Goal: Obtain resource: Download file/media

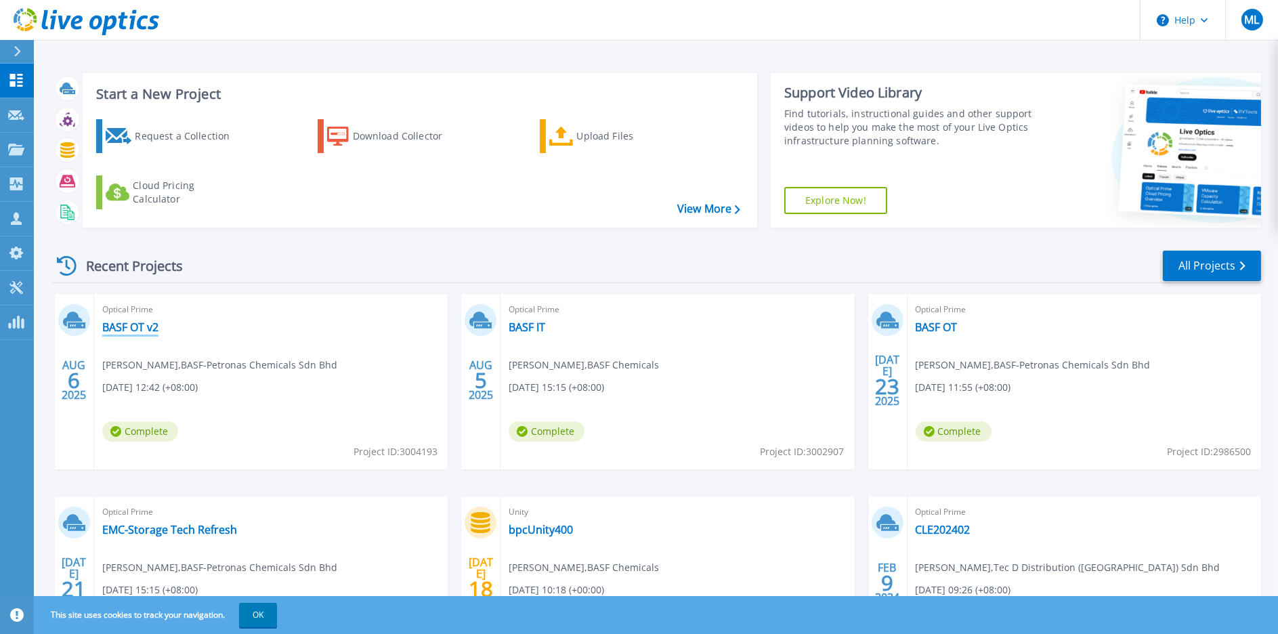
click at [129, 327] on link "BASF OT v2" at bounding box center [130, 327] width 56 height 14
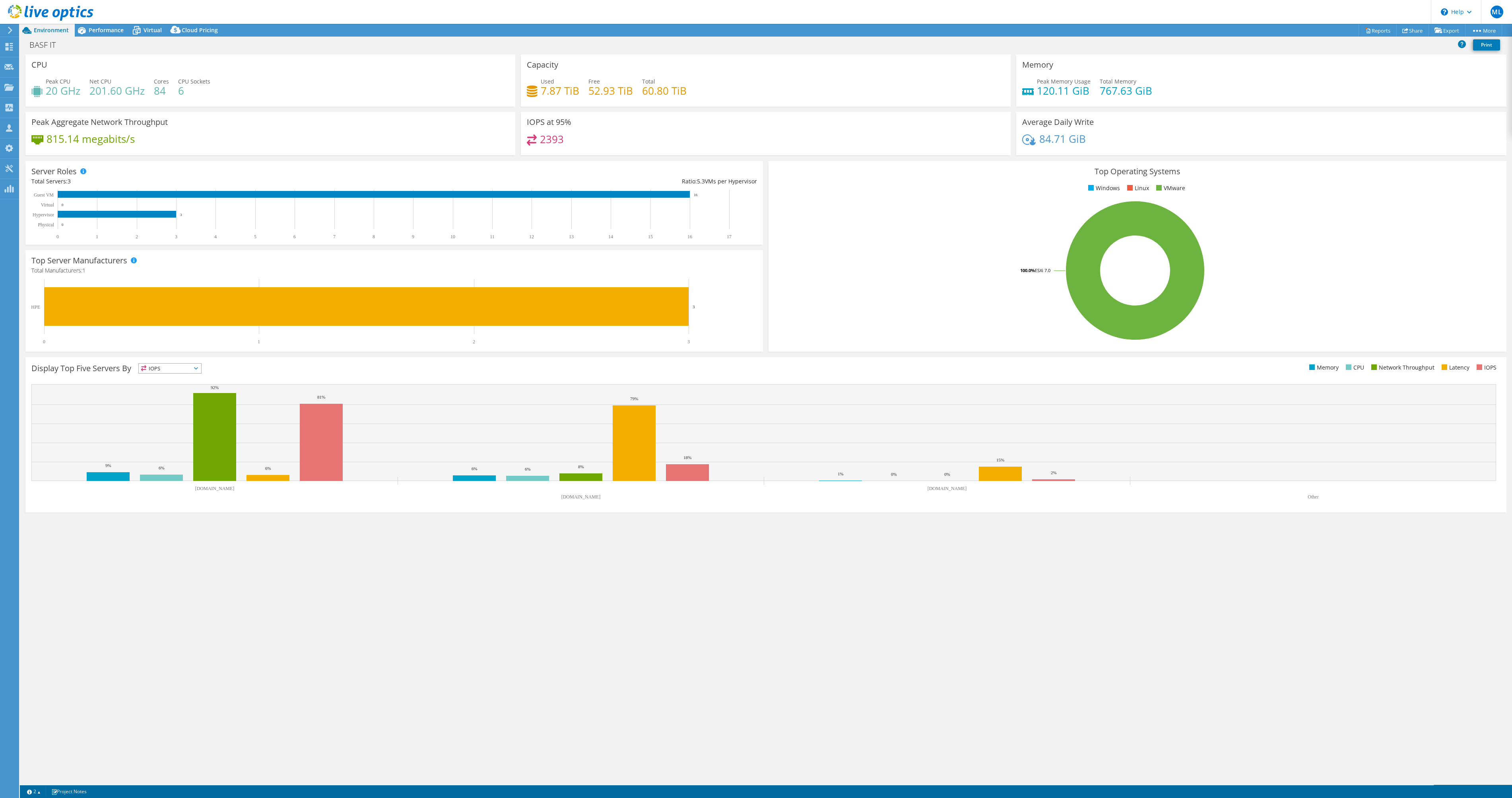
select select "USD"
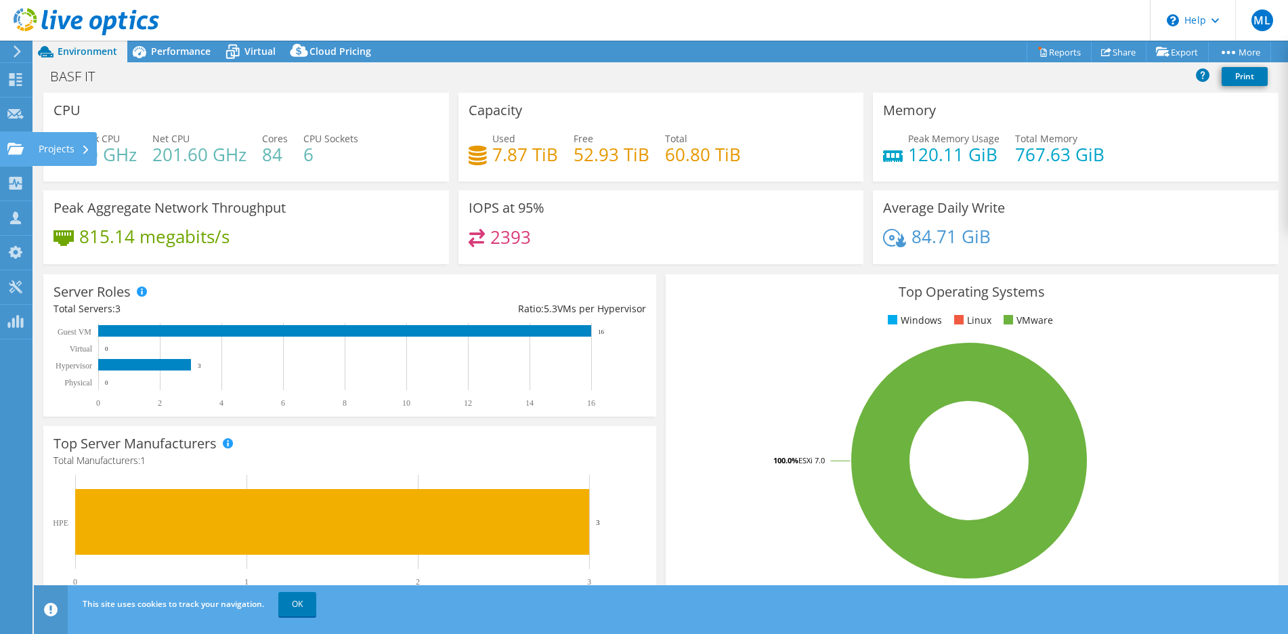
click at [57, 142] on div "Projects" at bounding box center [64, 149] width 65 height 34
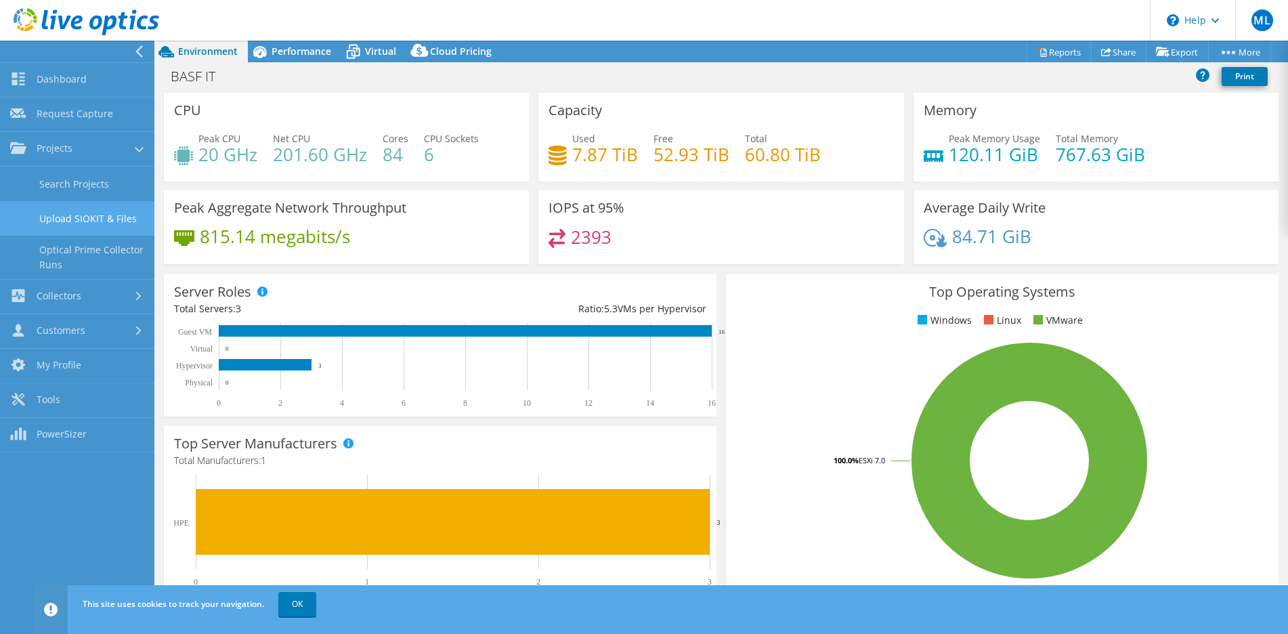
drag, startPoint x: 89, startPoint y: 216, endPoint x: 114, endPoint y: 215, distance: 25.7
click at [89, 215] on link "Upload SIOKIT & Files" at bounding box center [77, 218] width 154 height 35
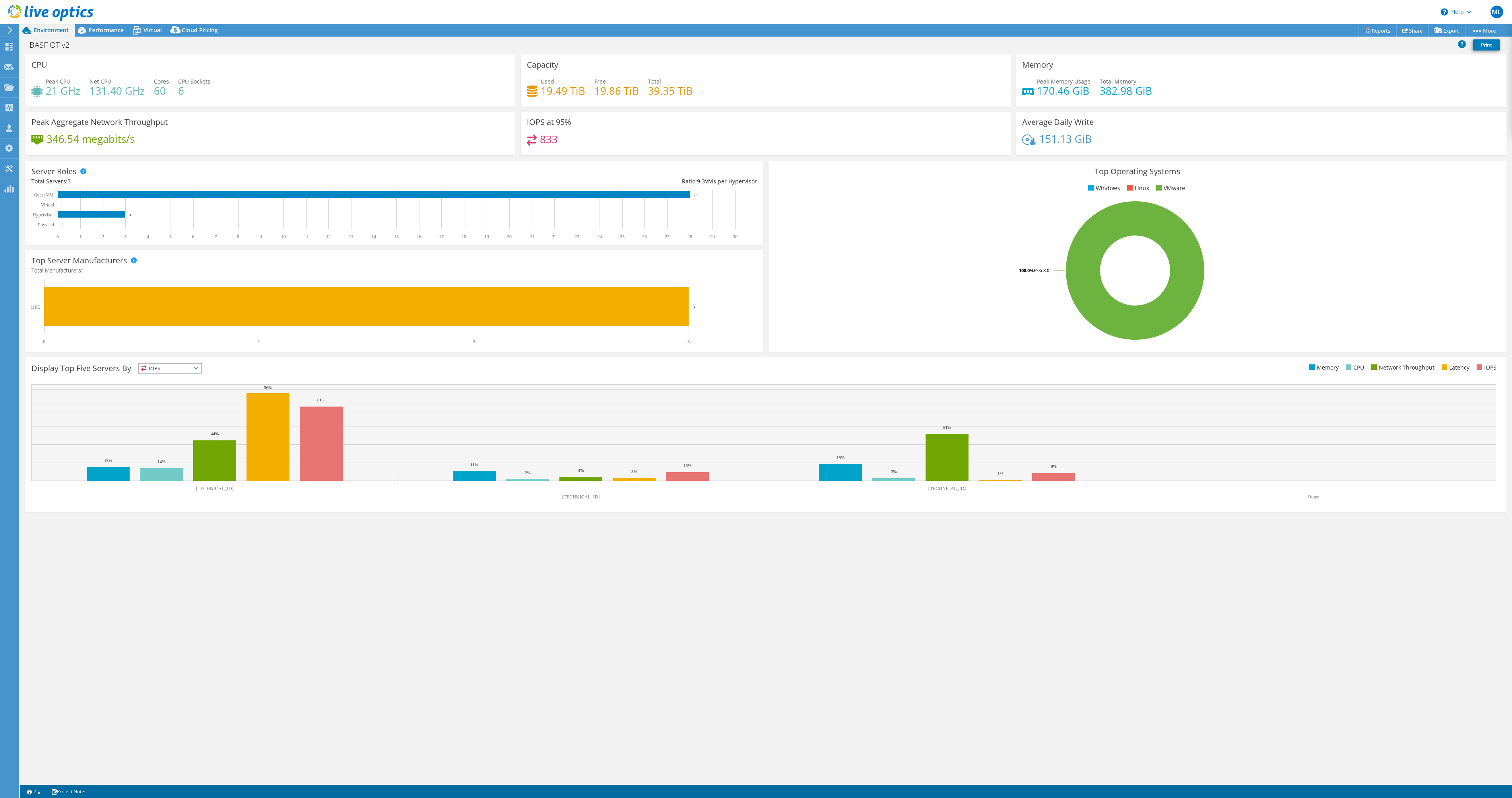
select select "USD"
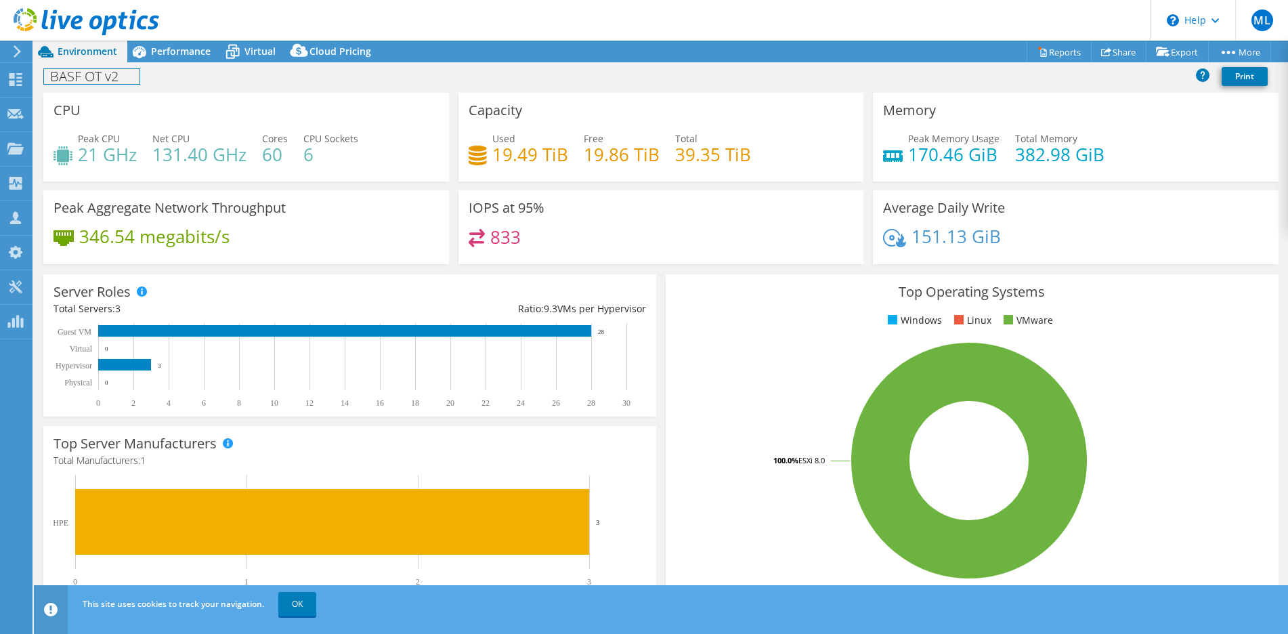
click at [77, 76] on h1 "BASF OT v2" at bounding box center [92, 76] width 96 height 15
click at [660, 67] on div "BPC OT v2 Print" at bounding box center [661, 76] width 1254 height 25
click at [274, 78] on div "BPC OT v2 Print" at bounding box center [661, 76] width 1254 height 25
click at [157, 73] on link at bounding box center [151, 75] width 19 height 17
click at [171, 51] on span "Performance" at bounding box center [181, 51] width 60 height 13
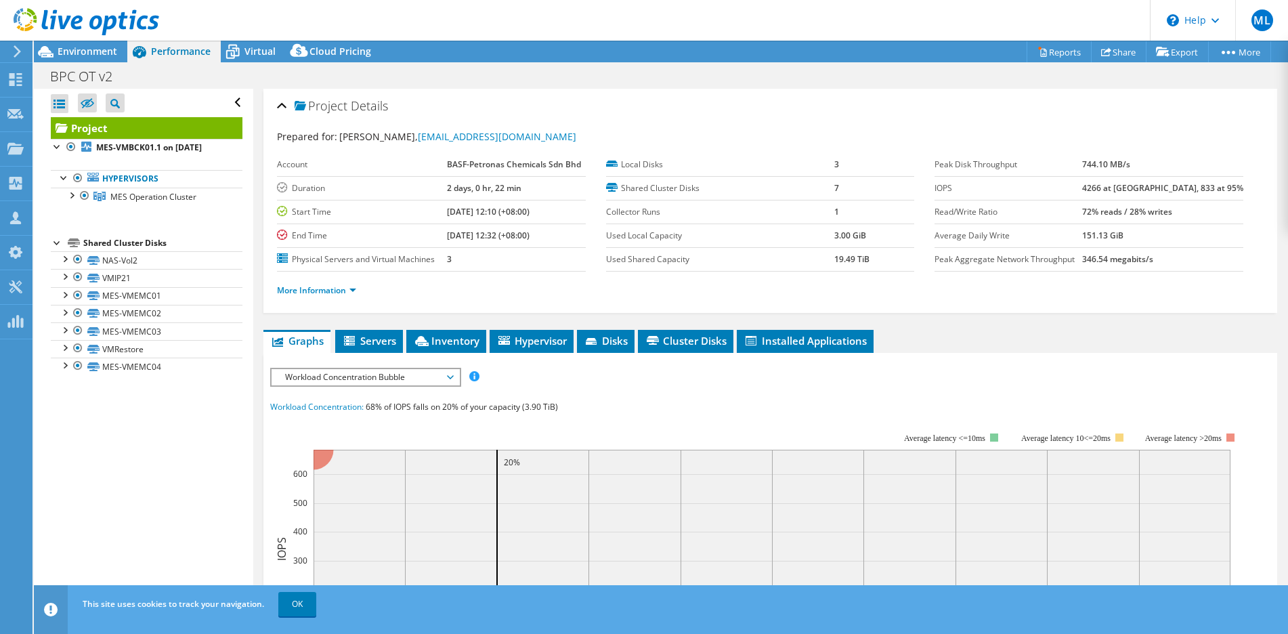
click at [347, 378] on span "Workload Concentration Bubble" at bounding box center [365, 377] width 174 height 16
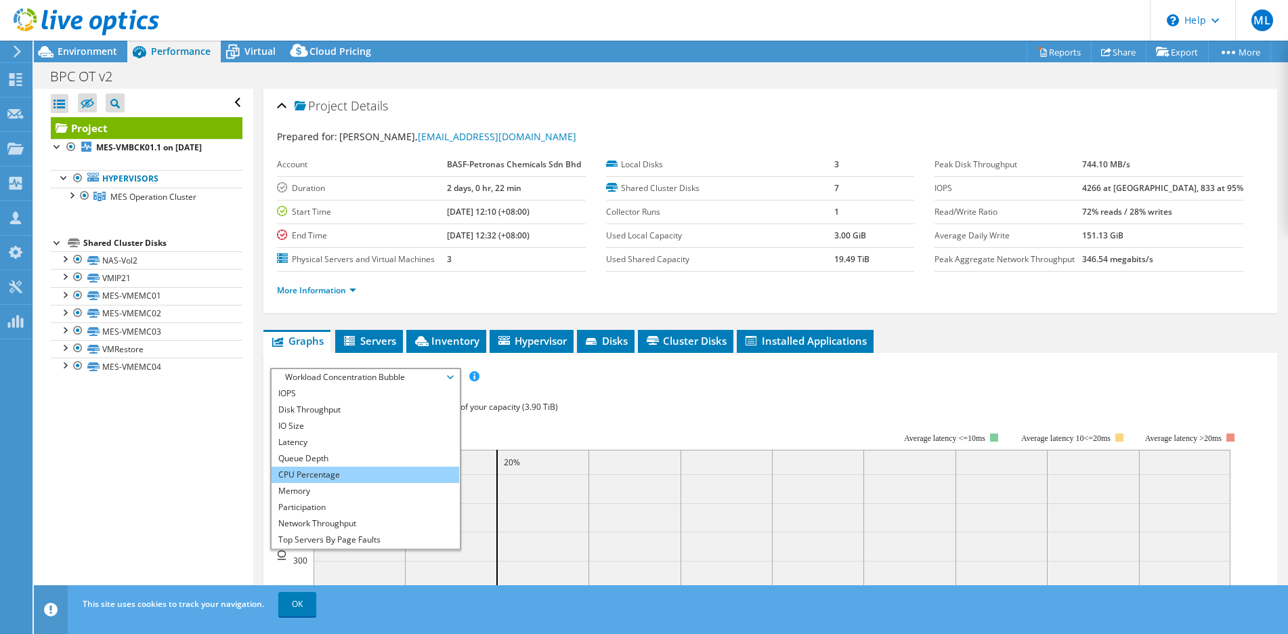
scroll to position [49, 0]
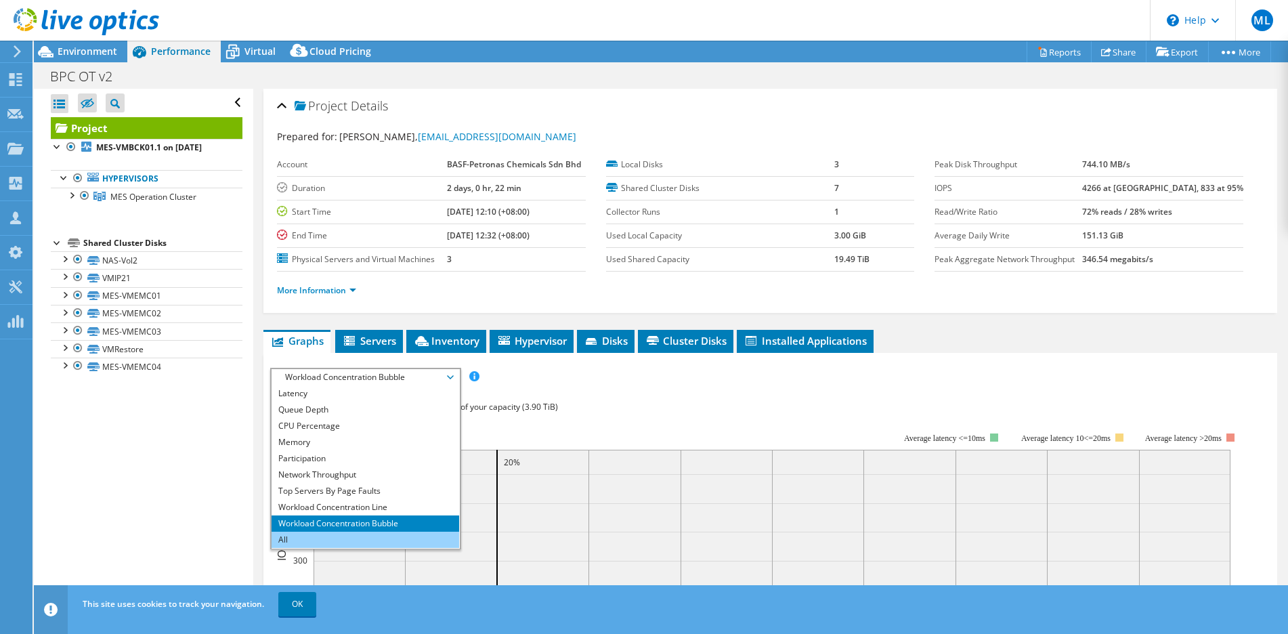
click at [306, 534] on li "All" at bounding box center [366, 540] width 188 height 16
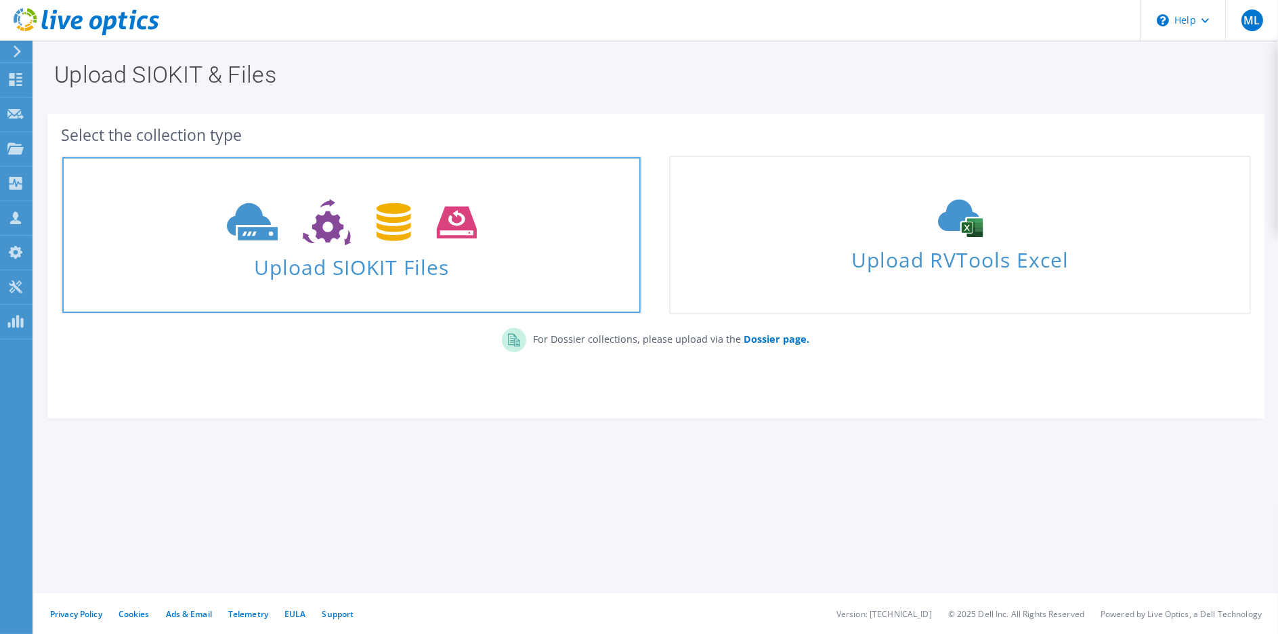
click at [357, 263] on span "Upload SIOKIT Files" at bounding box center [351, 263] width 578 height 29
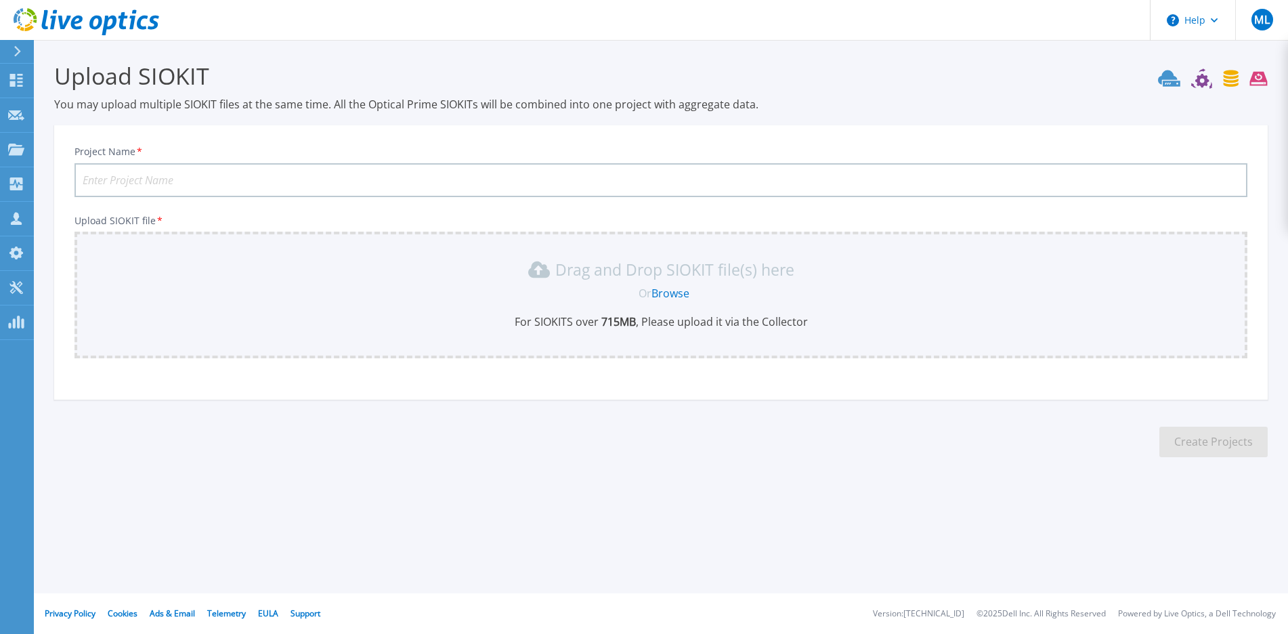
click at [455, 177] on input "Project Name *" at bounding box center [661, 180] width 1173 height 34
type input "B"
type input "IT v2"
click at [675, 295] on link "Browse" at bounding box center [671, 293] width 38 height 15
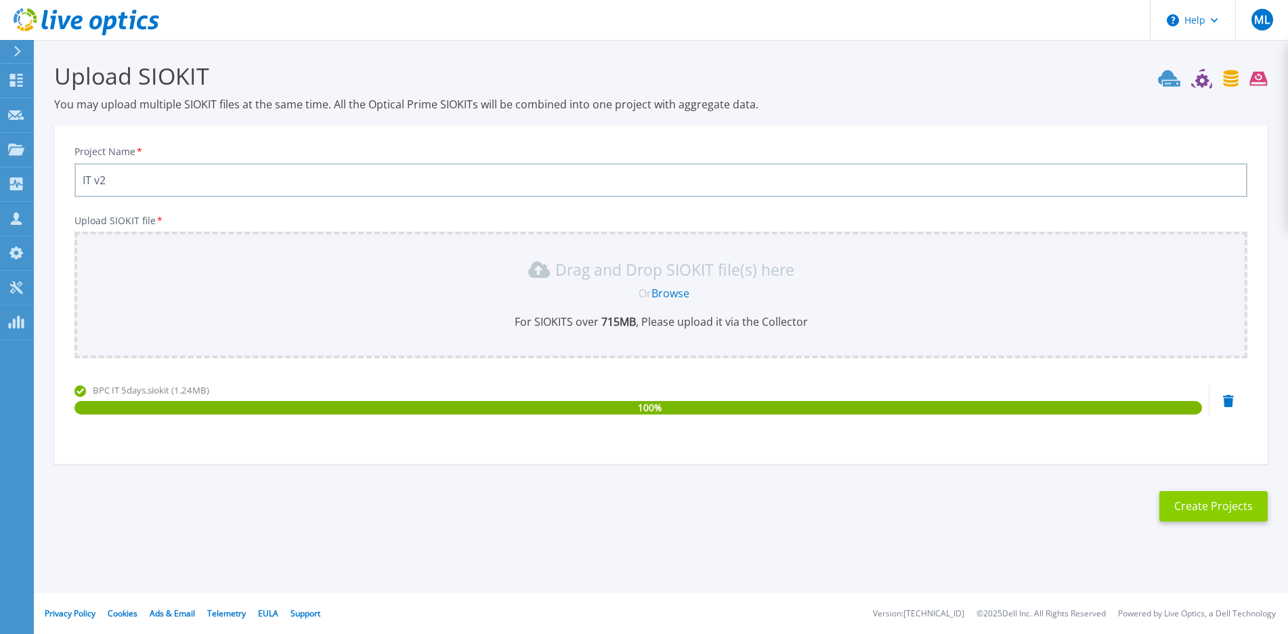
click at [1196, 507] on button "Create Projects" at bounding box center [1214, 506] width 108 height 30
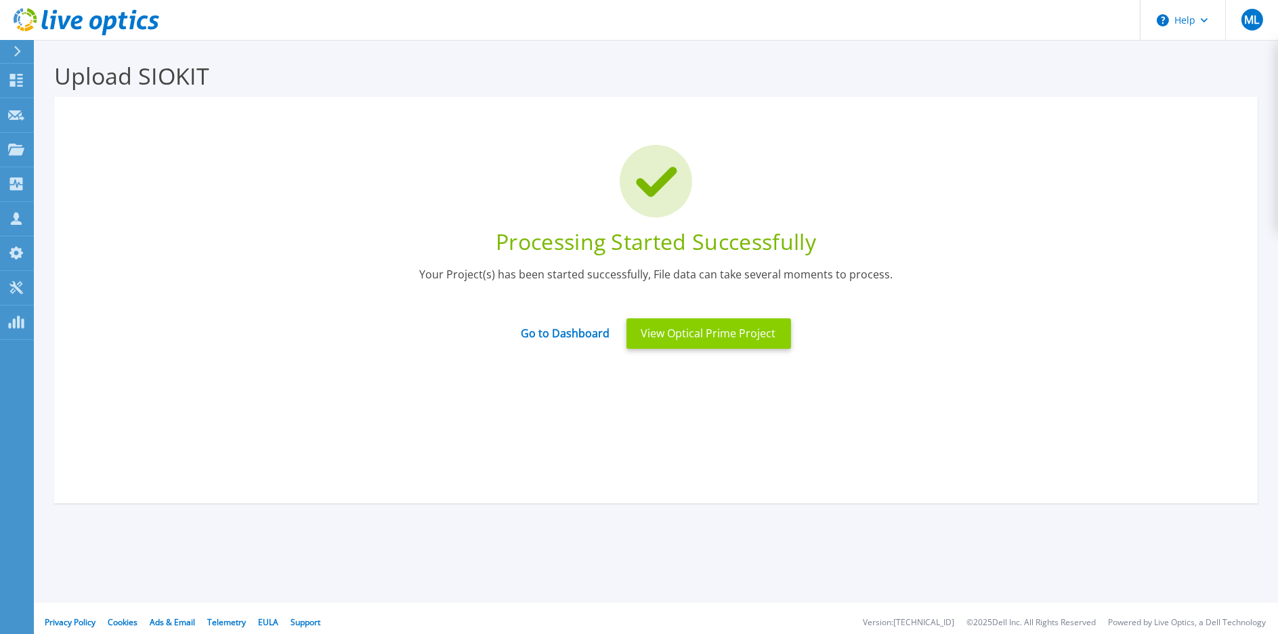
click at [667, 334] on button "View Optical Prime Project" at bounding box center [709, 333] width 165 height 30
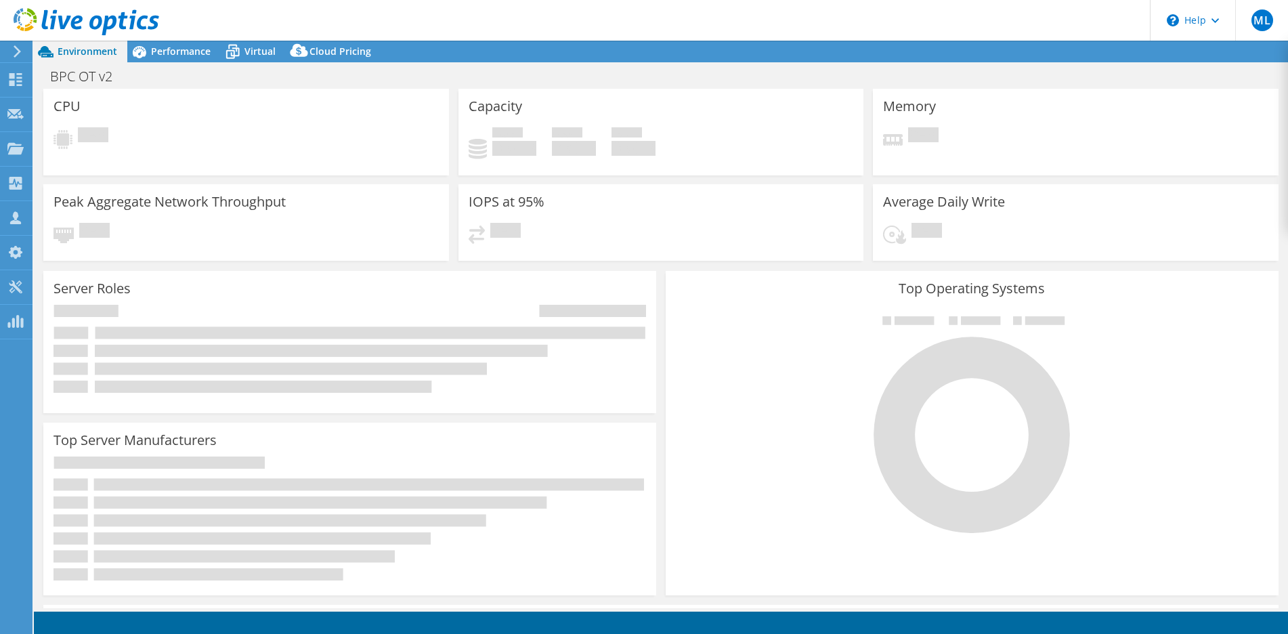
select select "USD"
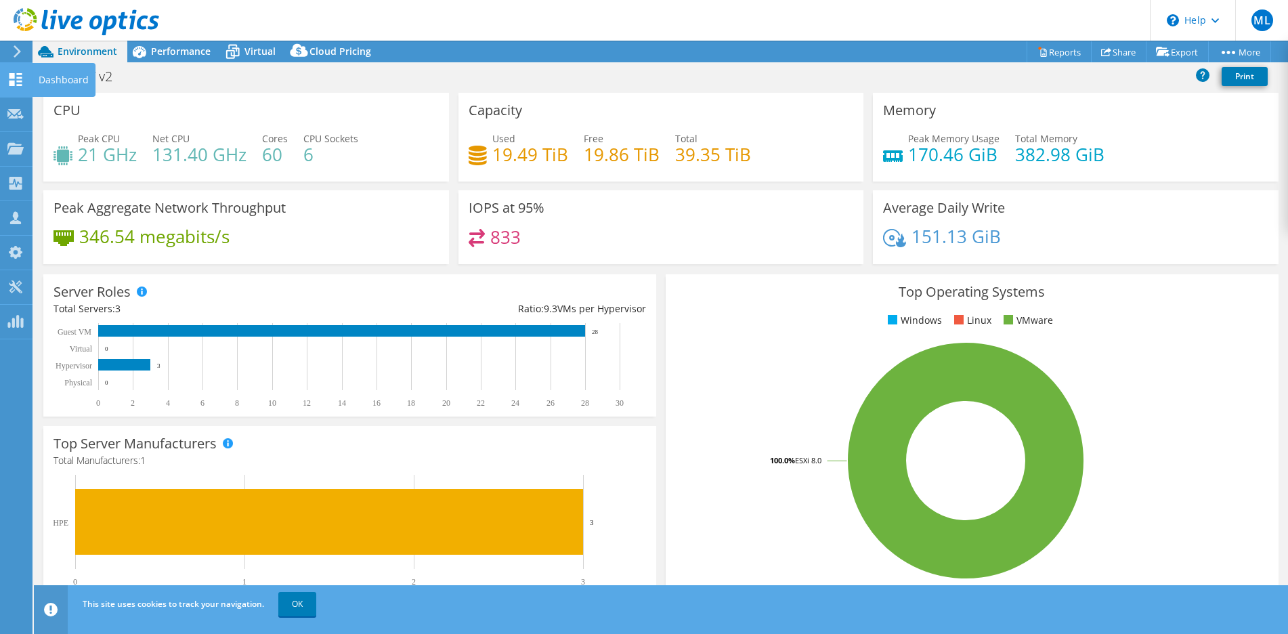
click at [55, 75] on div "Dashboard" at bounding box center [64, 80] width 64 height 34
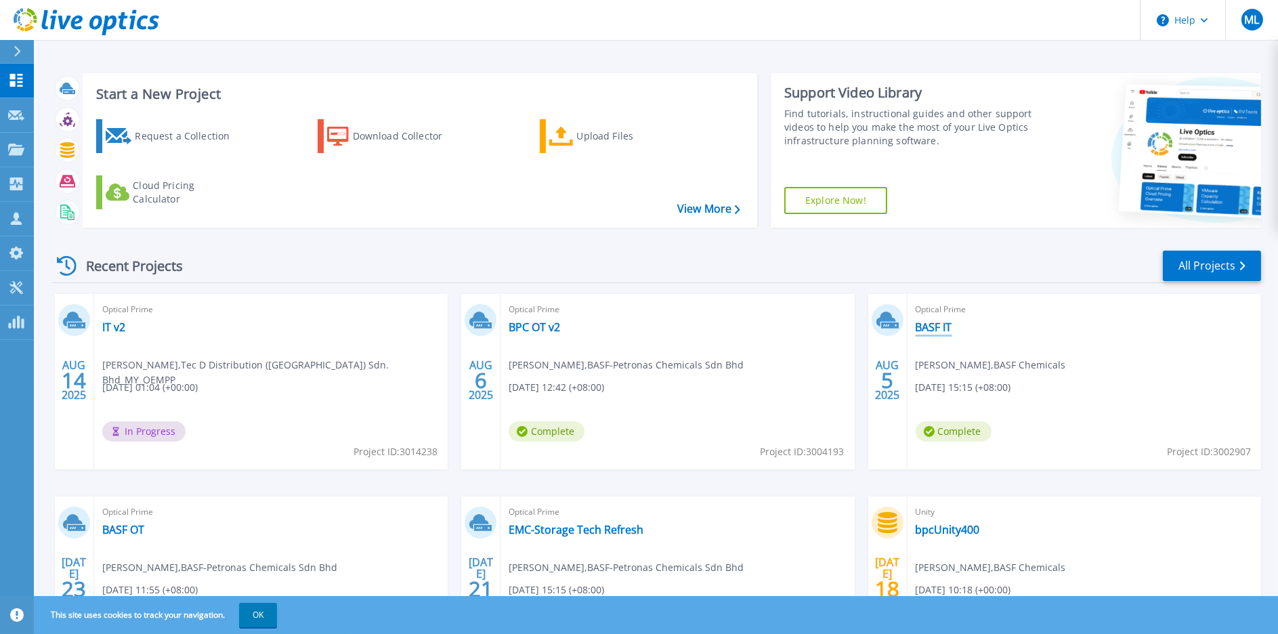
click at [935, 330] on link "BASF IT" at bounding box center [934, 327] width 37 height 14
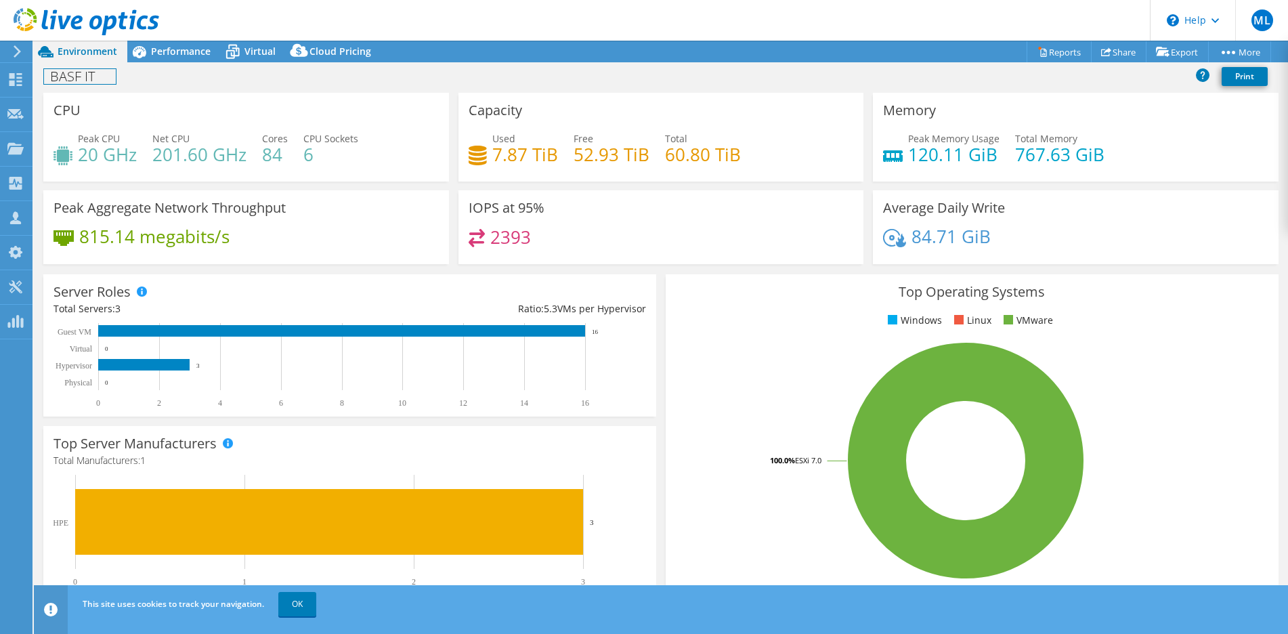
click at [77, 77] on h1 "BASF IT" at bounding box center [80, 76] width 72 height 15
click at [81, 75] on h1 "BASF IT" at bounding box center [80, 76] width 72 height 15
click at [130, 73] on link at bounding box center [128, 75] width 19 height 17
click at [209, 83] on div "BPC IT Print" at bounding box center [661, 76] width 1254 height 25
click at [166, 56] on span "Performance" at bounding box center [181, 51] width 60 height 13
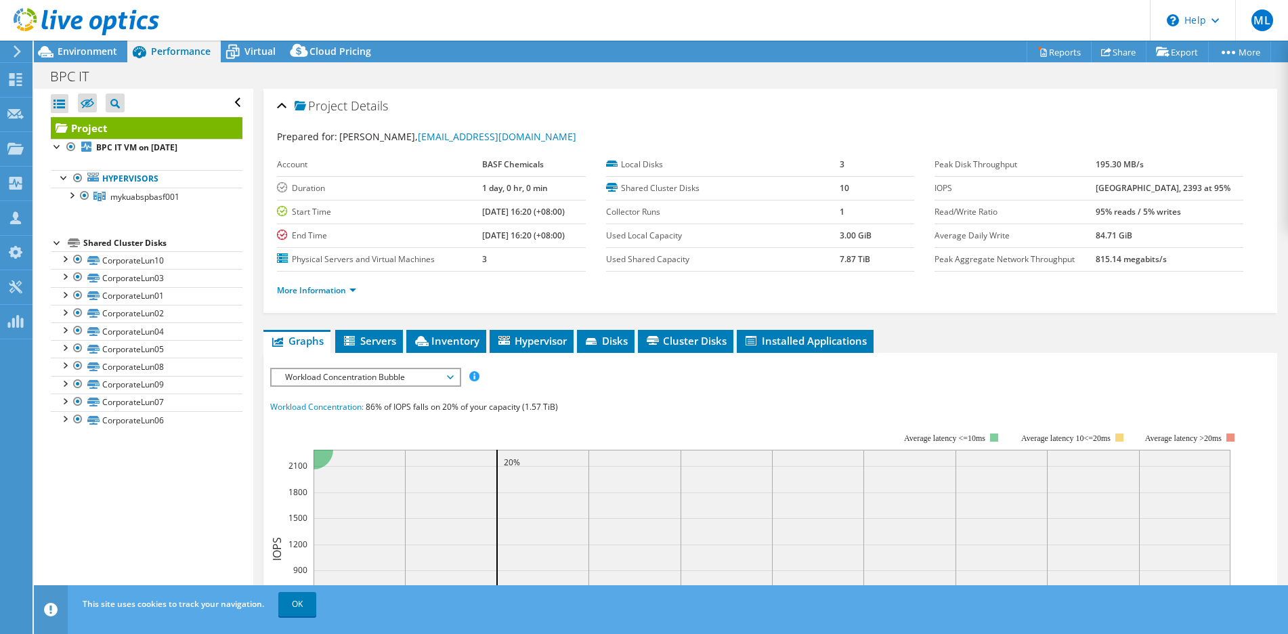
click at [375, 375] on span "Workload Concentration Bubble" at bounding box center [365, 377] width 174 height 16
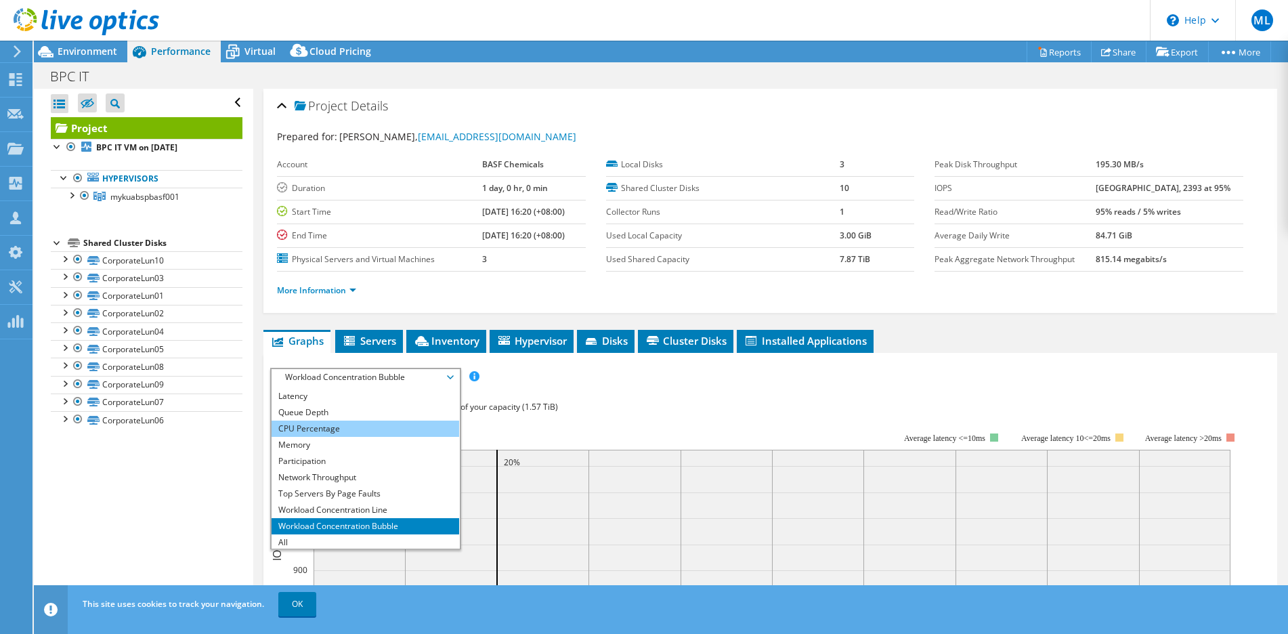
scroll to position [49, 0]
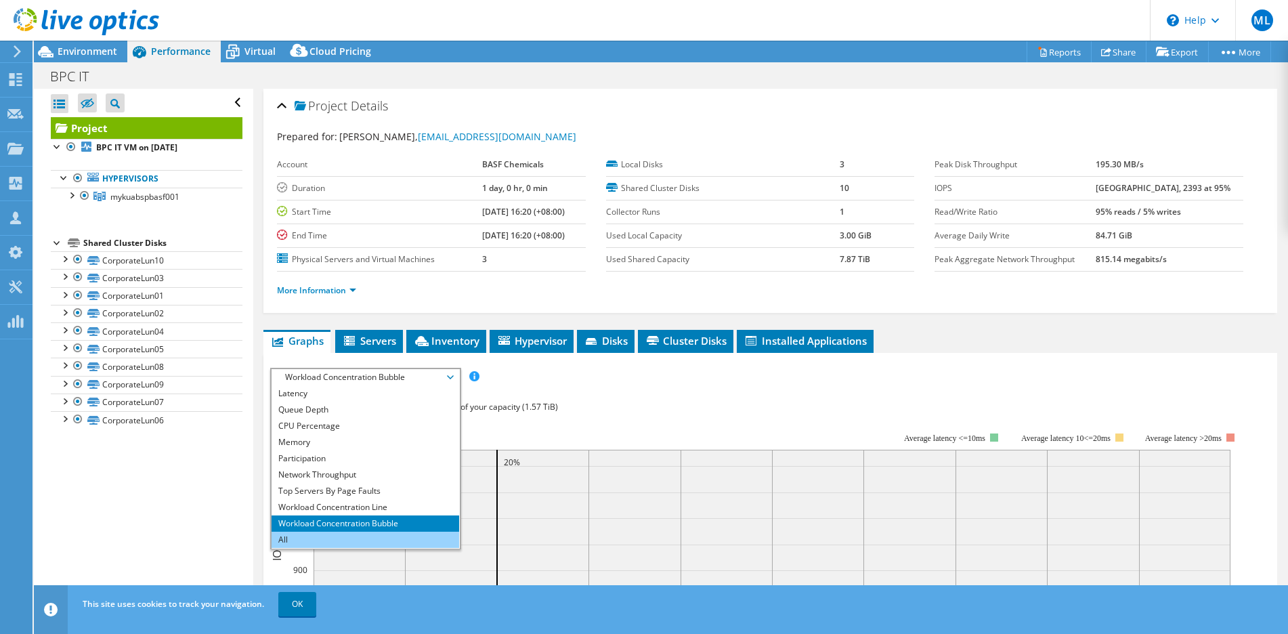
click at [322, 539] on li "All" at bounding box center [366, 540] width 188 height 16
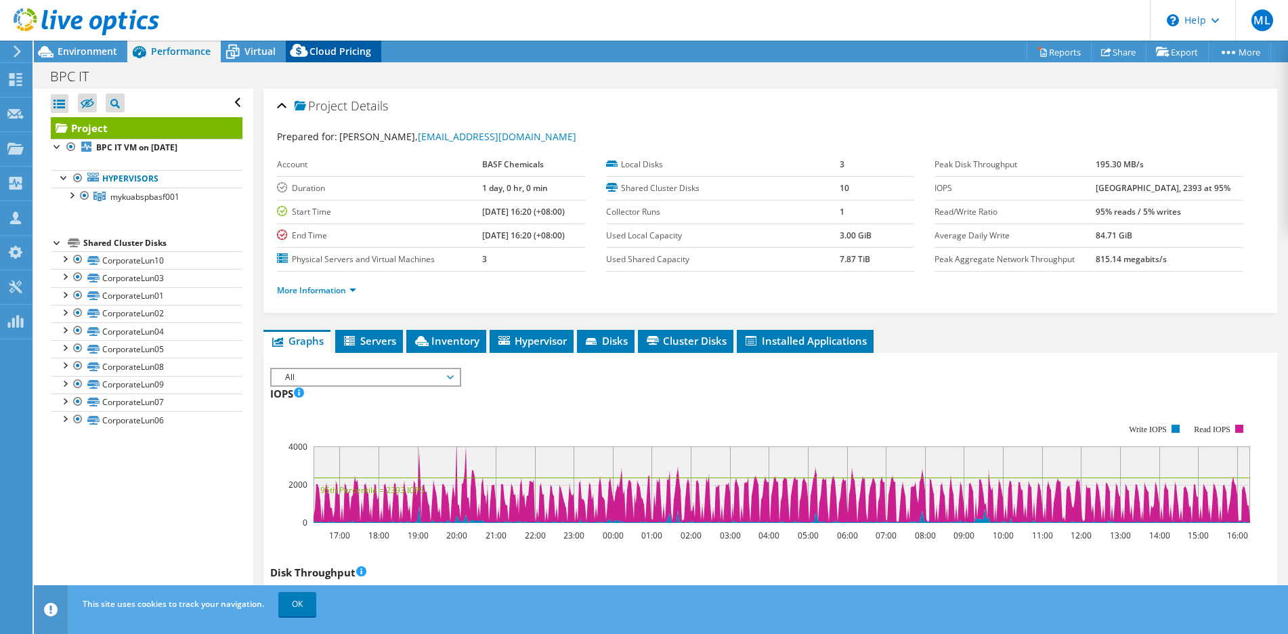
click at [331, 57] on span "Cloud Pricing" at bounding box center [341, 51] width 62 height 13
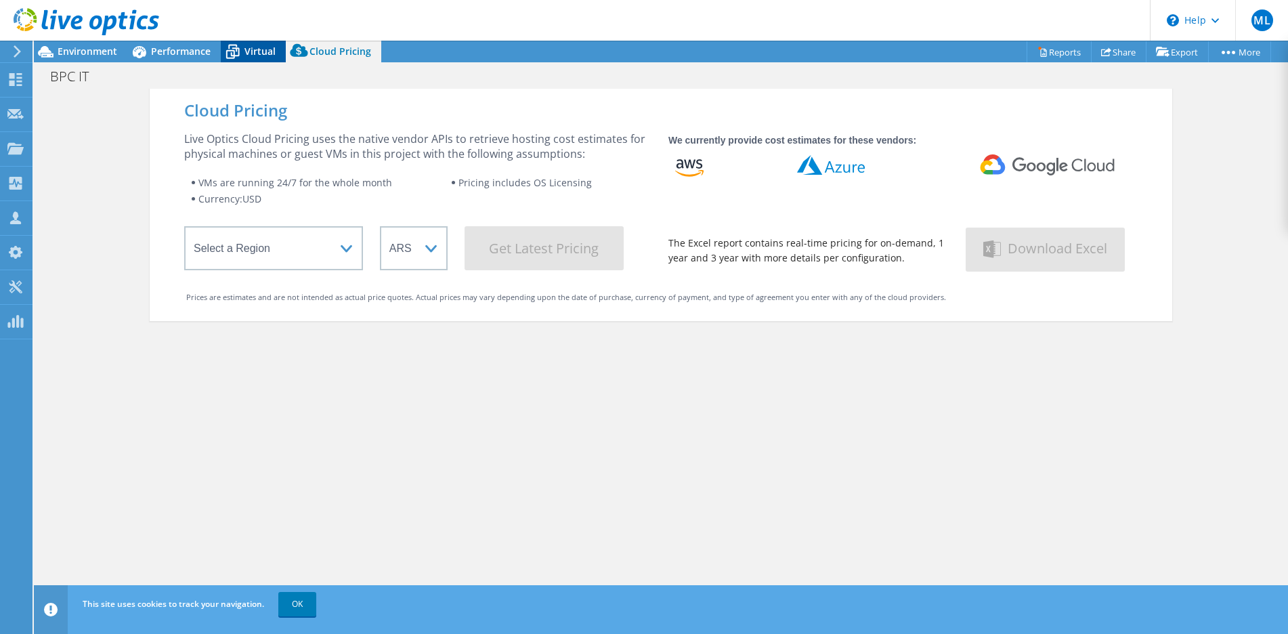
click at [234, 50] on icon at bounding box center [233, 52] width 24 height 24
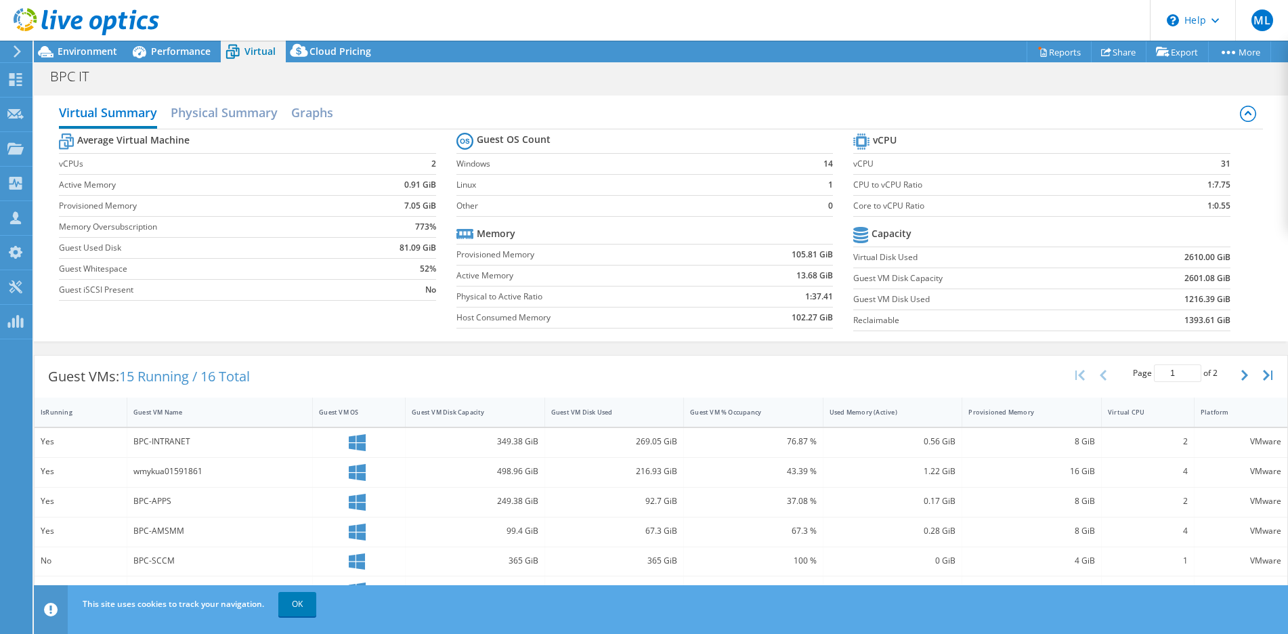
scroll to position [0, 0]
click at [165, 51] on span "Performance" at bounding box center [181, 51] width 60 height 13
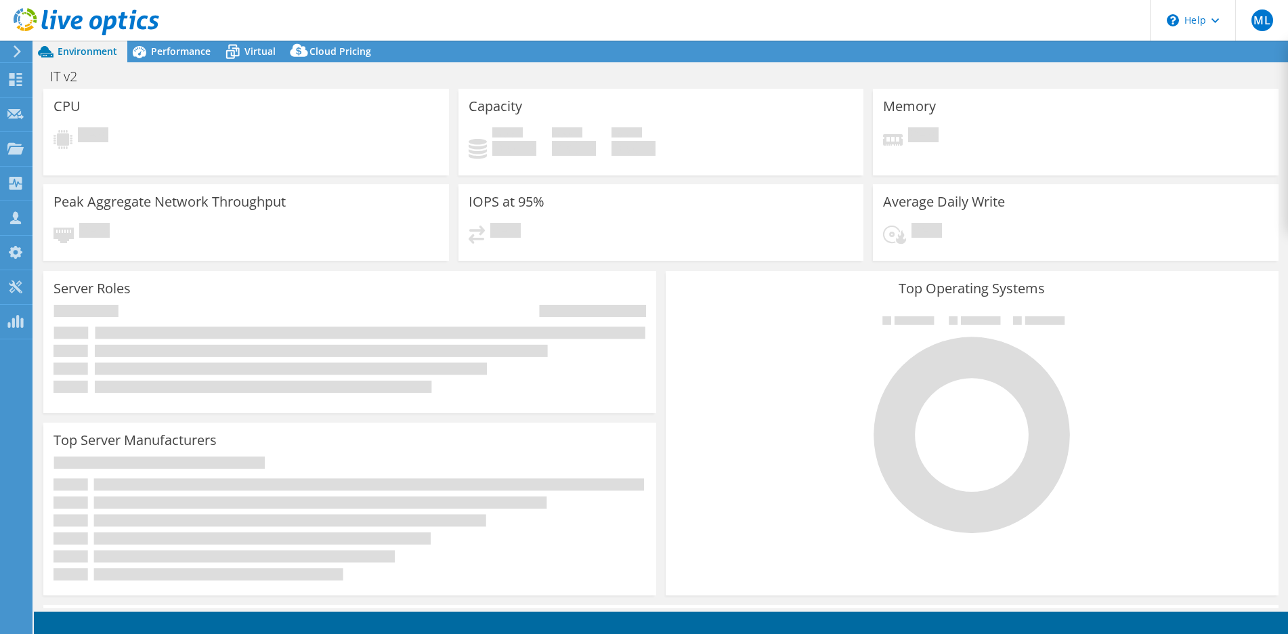
select select "USD"
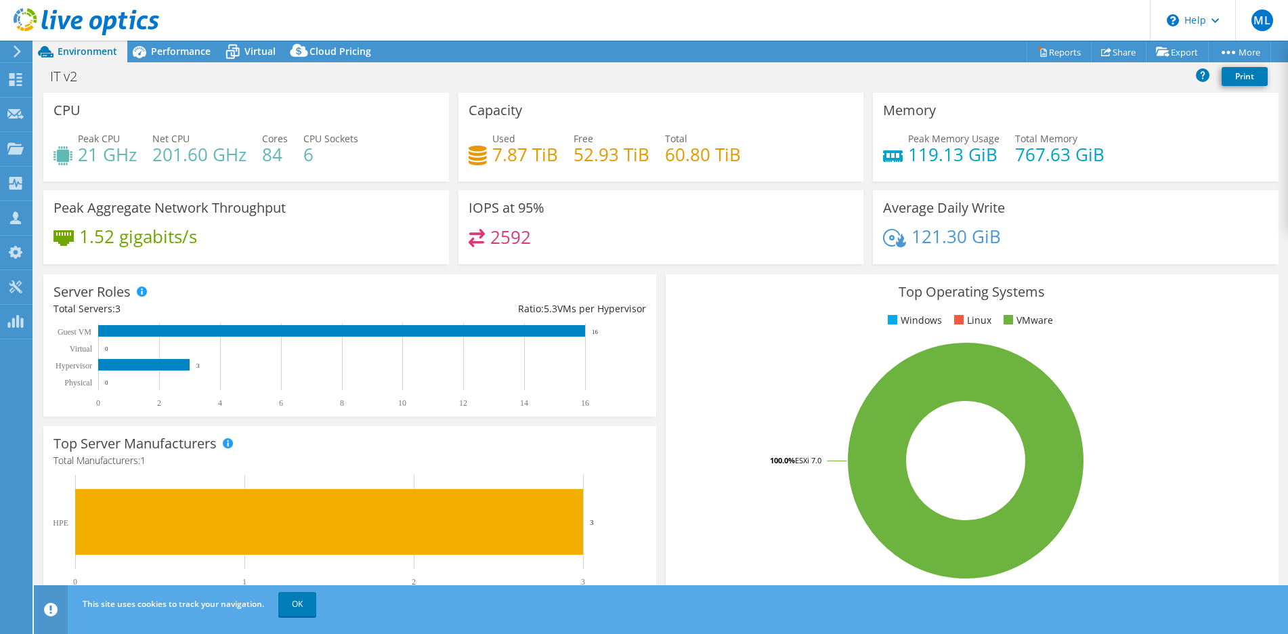
scroll to position [270, 0]
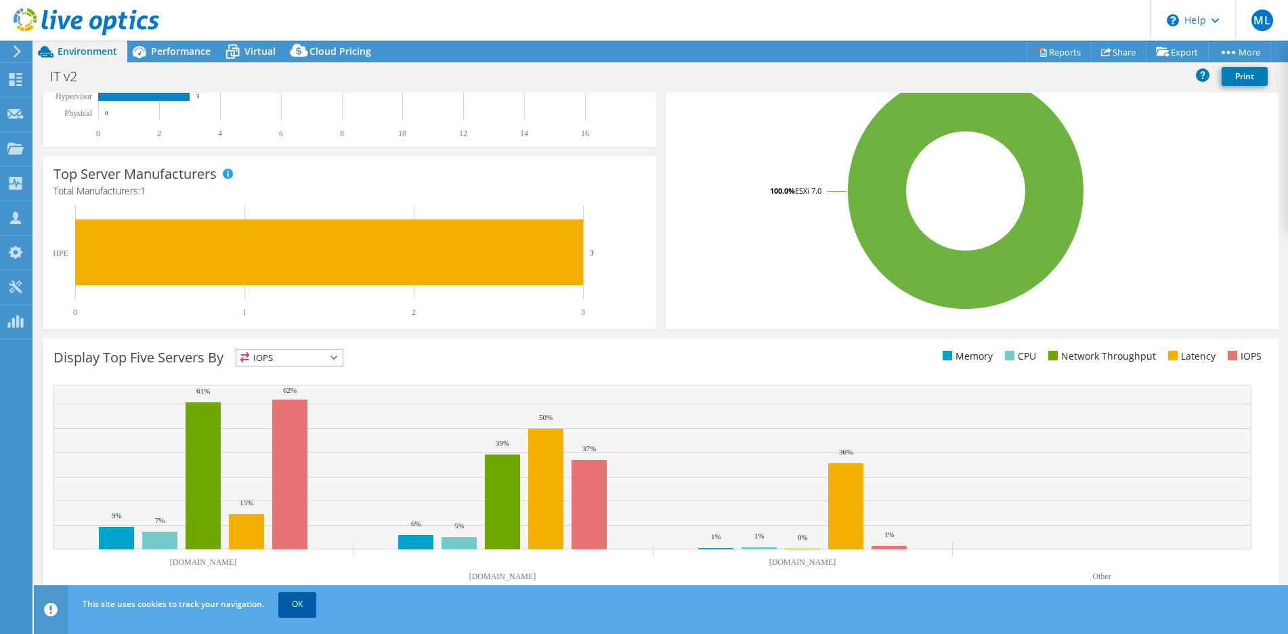
click at [287, 599] on link "OK" at bounding box center [297, 604] width 38 height 24
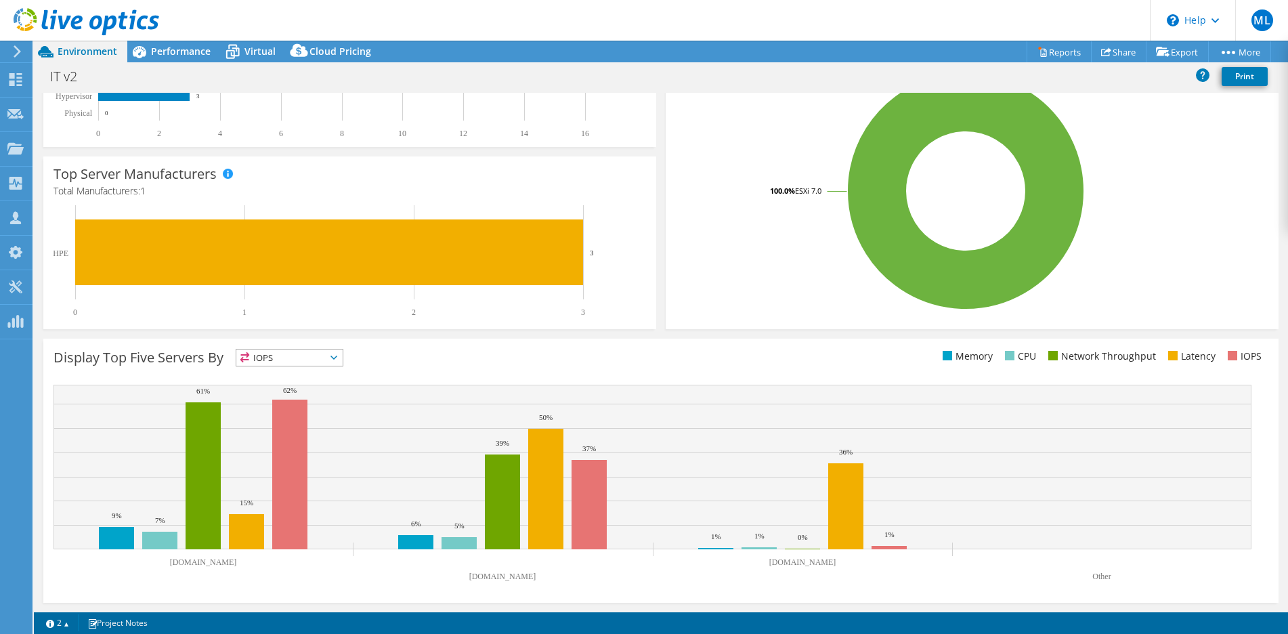
scroll to position [0, 0]
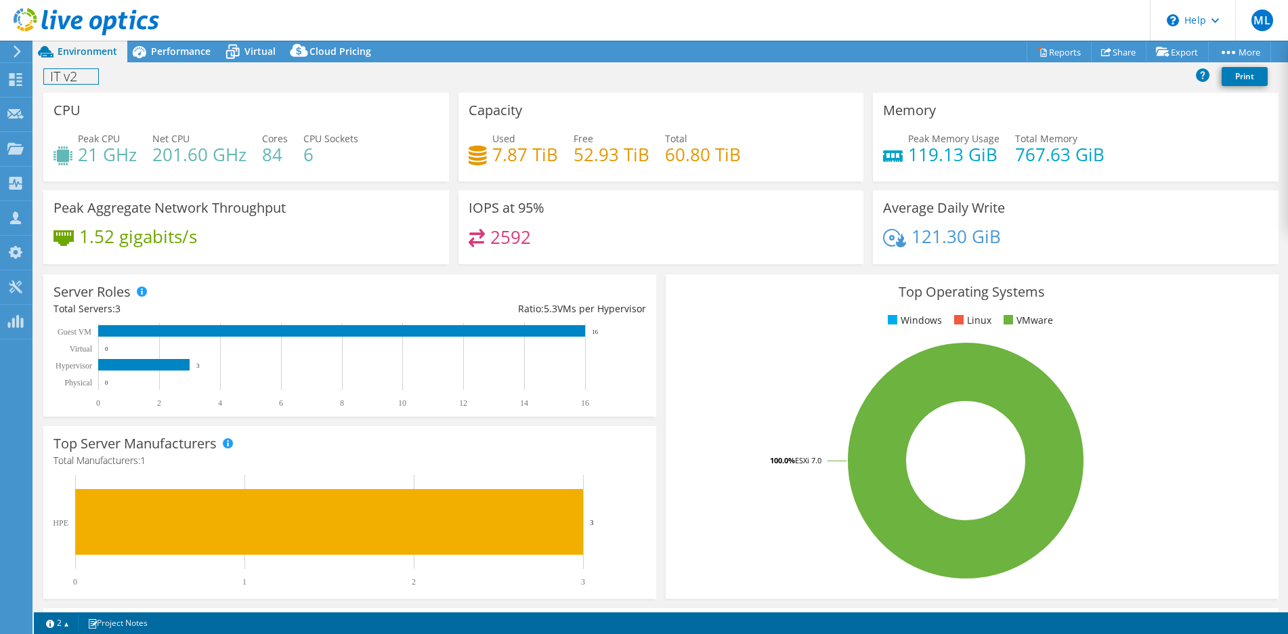
click at [56, 75] on h1 "IT v2" at bounding box center [71, 76] width 54 height 15
click at [140, 72] on link at bounding box center [144, 75] width 19 height 17
click at [159, 56] on span "Performance" at bounding box center [181, 51] width 60 height 13
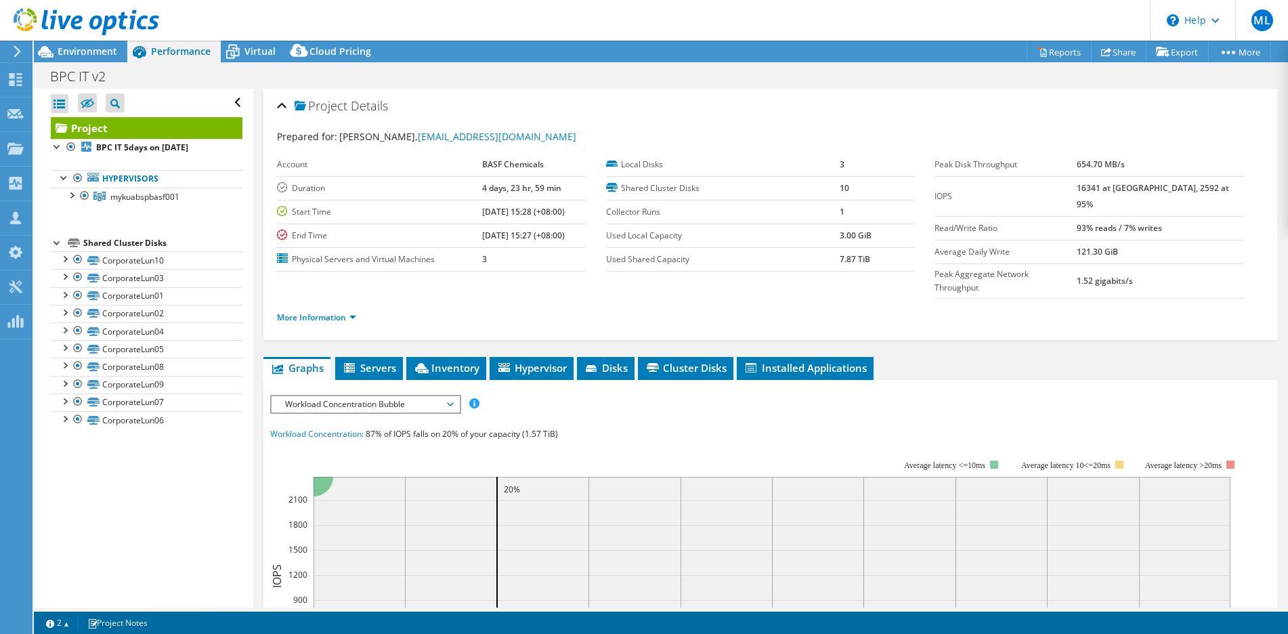
click at [320, 396] on span "Workload Concentration Bubble" at bounding box center [365, 404] width 174 height 16
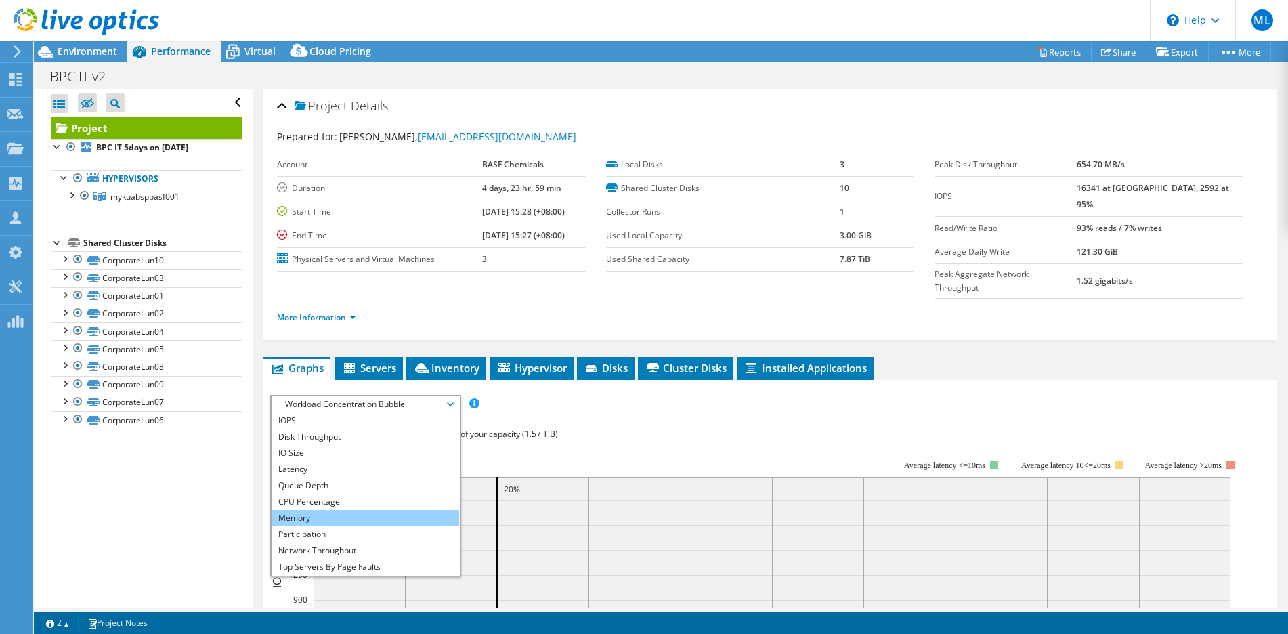
scroll to position [49, 0]
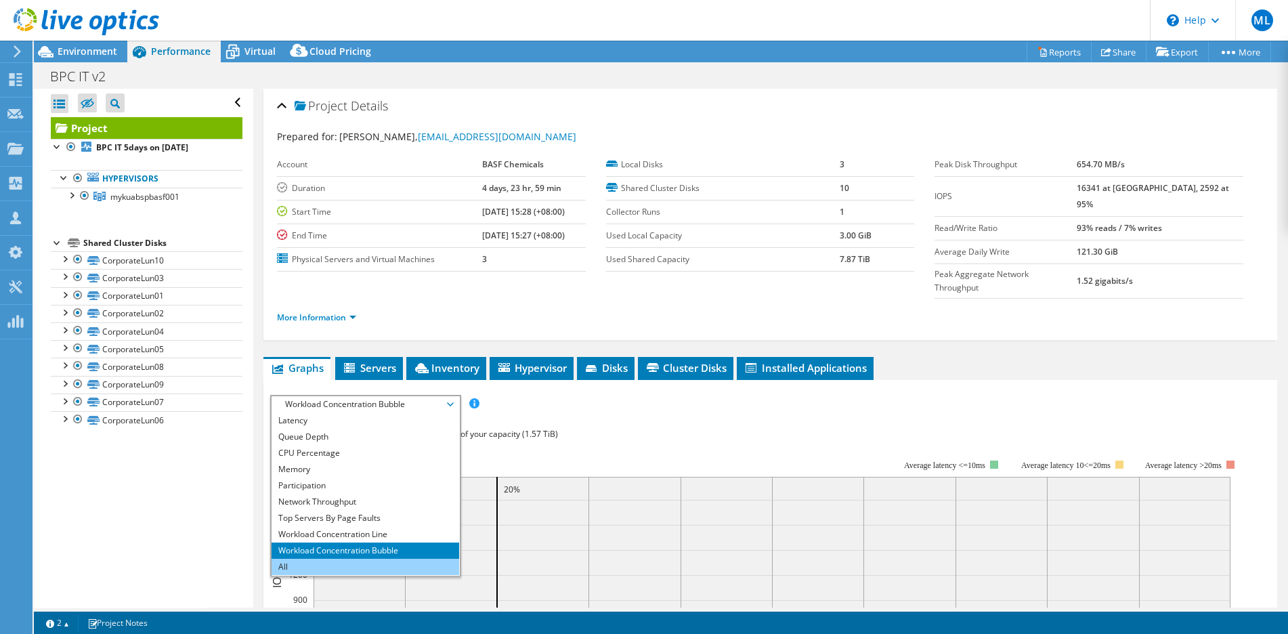
click at [317, 559] on li "All" at bounding box center [366, 567] width 188 height 16
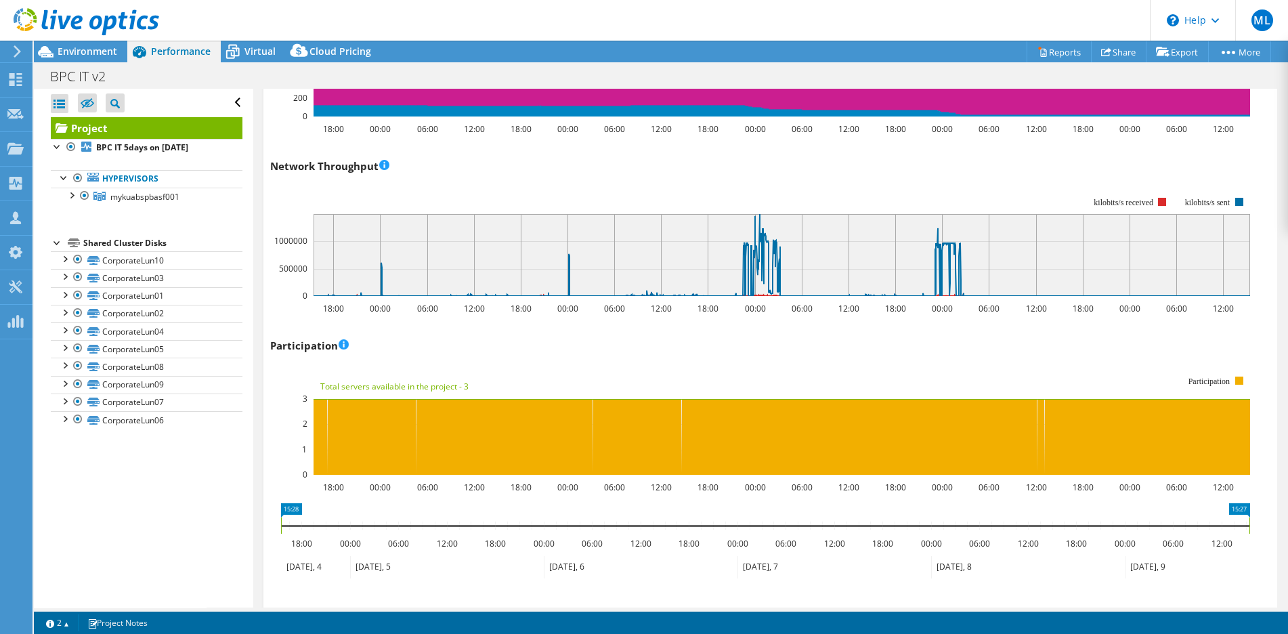
scroll to position [1644, 0]
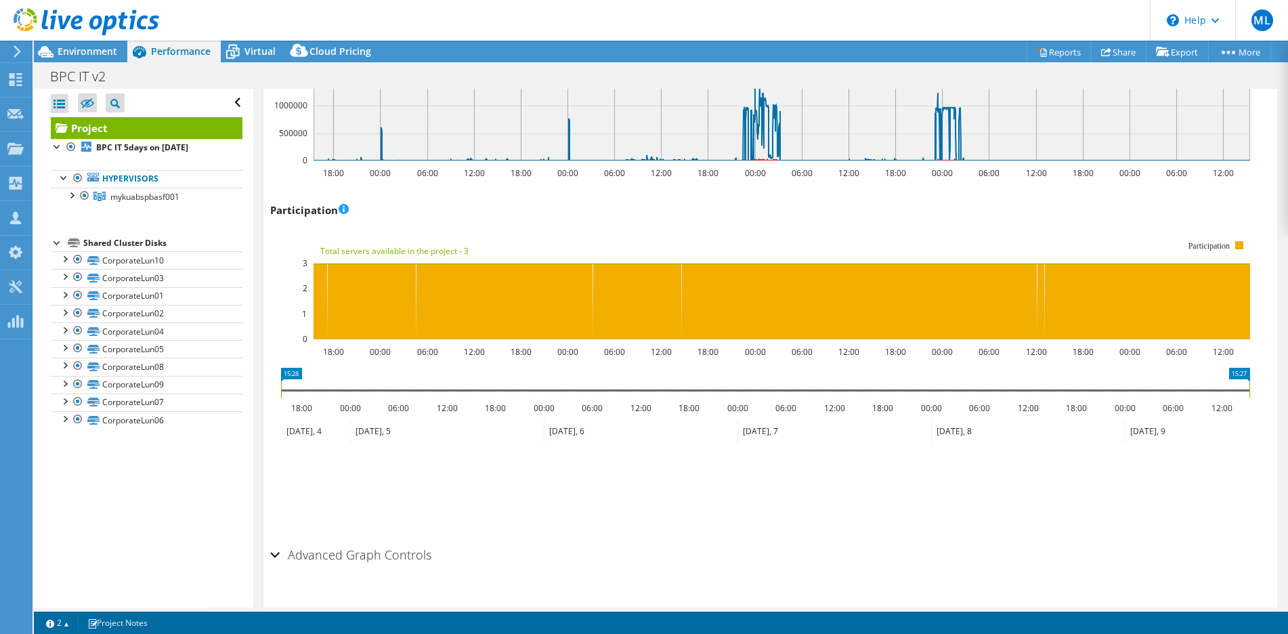
click at [329, 541] on h2 "Advanced Graph Controls" at bounding box center [350, 554] width 161 height 27
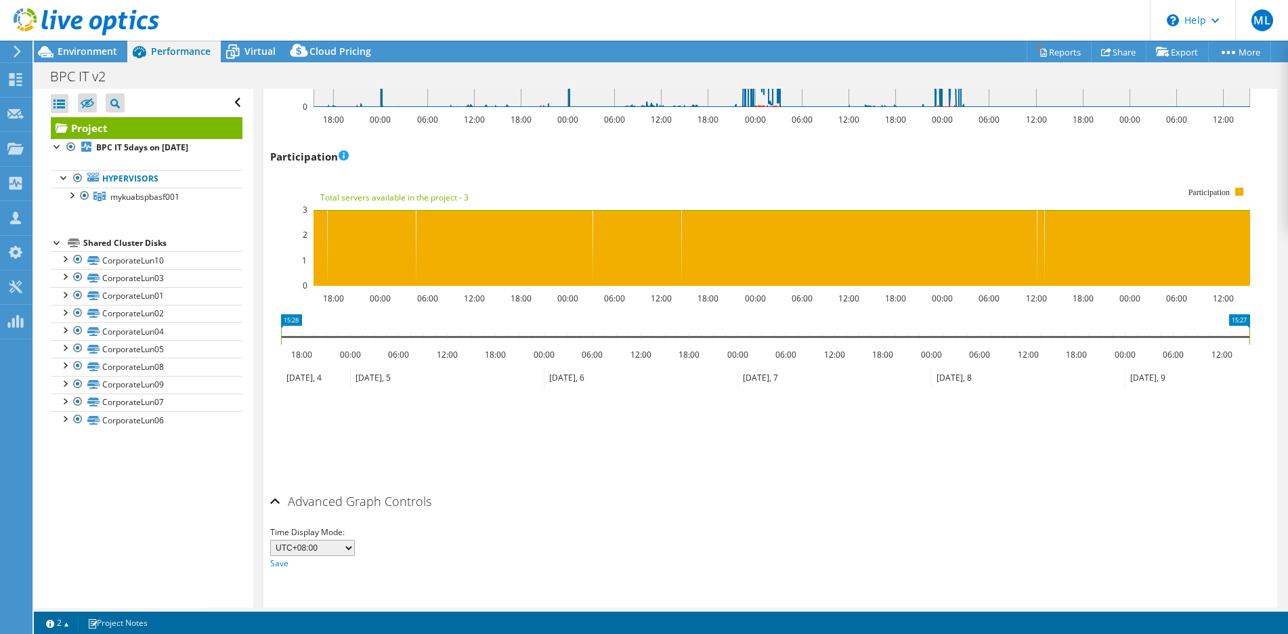
click at [338, 540] on select "UTC-12:00 UTC-11:00 UTC-10:00 UTC-09:30 UTC-09:00 UTC-08:00 UTC-07:00 UTC-06:00…" at bounding box center [312, 548] width 85 height 16
drag, startPoint x: 473, startPoint y: 463, endPoint x: 451, endPoint y: 467, distance: 22.2
click at [473, 488] on div "Advanced Graph Controls" at bounding box center [770, 502] width 1000 height 29
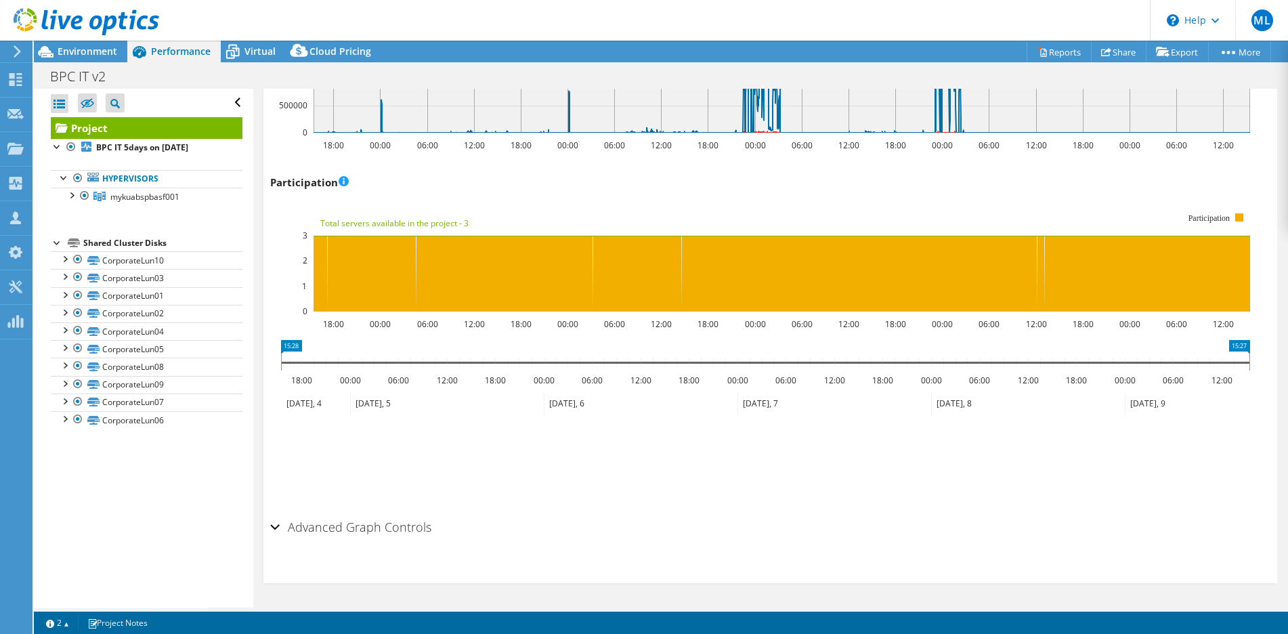
scroll to position [1644, 0]
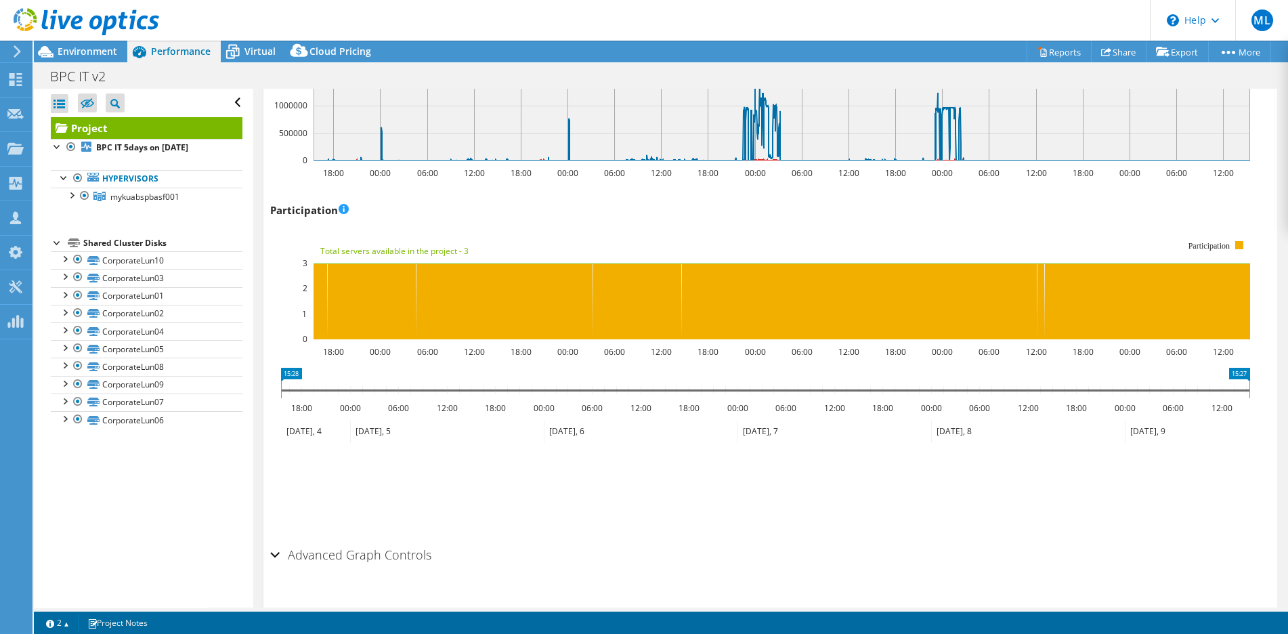
click at [606, 484] on ul "Save Zoom" at bounding box center [767, 503] width 994 height 39
click at [138, 198] on span "mykuabspbasf001" at bounding box center [144, 197] width 69 height 12
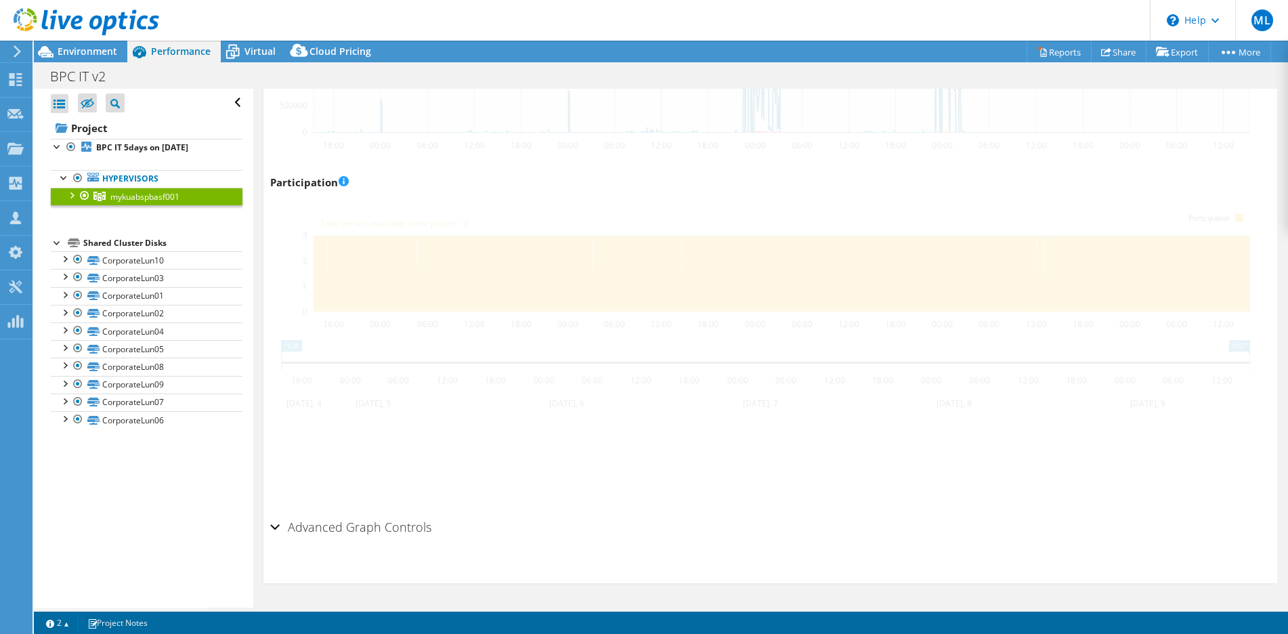
scroll to position [1597, 0]
click at [68, 194] on div at bounding box center [71, 195] width 14 height 14
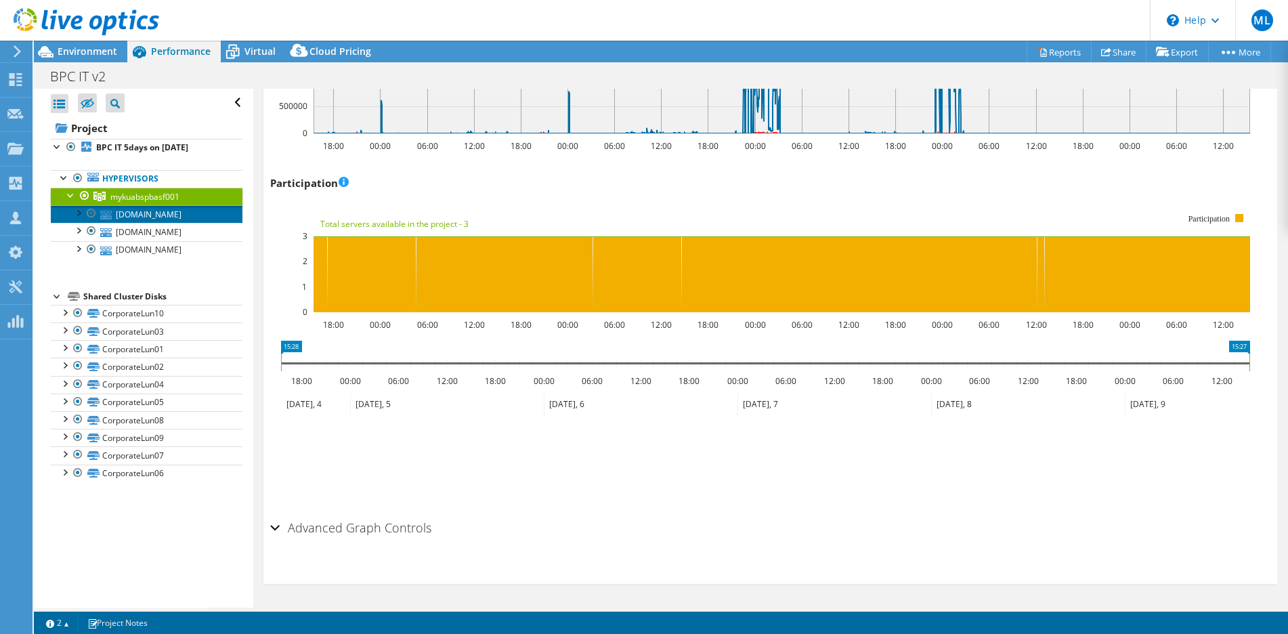
click at [148, 223] on link "[DOMAIN_NAME]" at bounding box center [147, 214] width 192 height 18
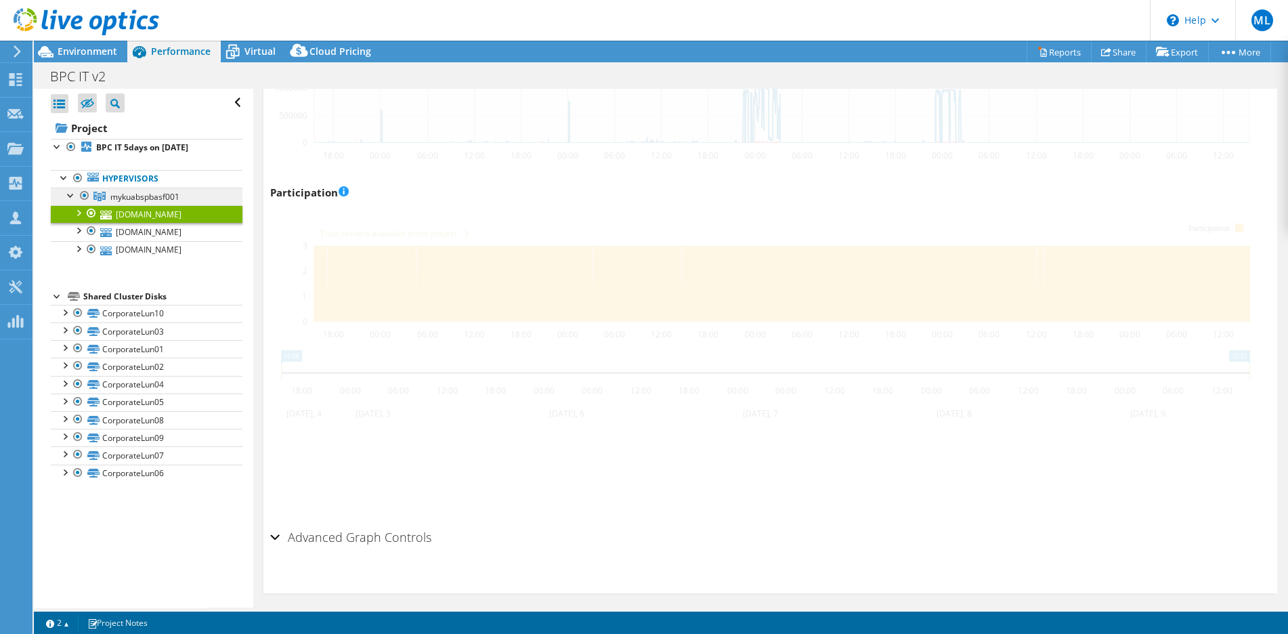
scroll to position [1606, 0]
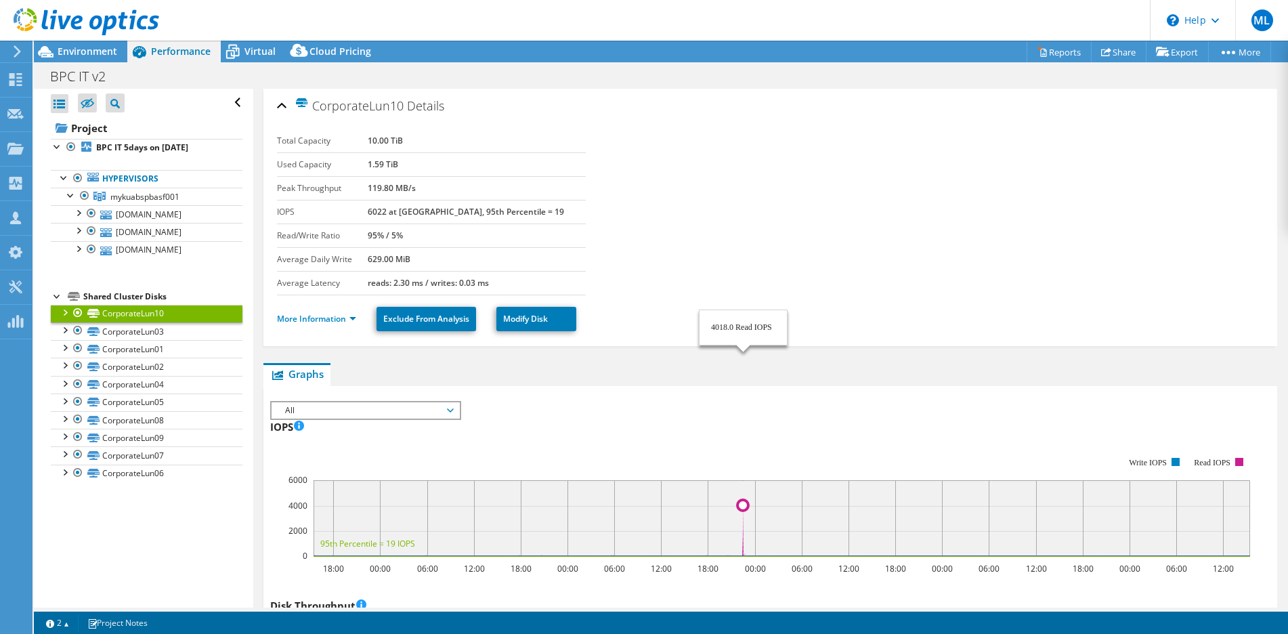
select select "USD"
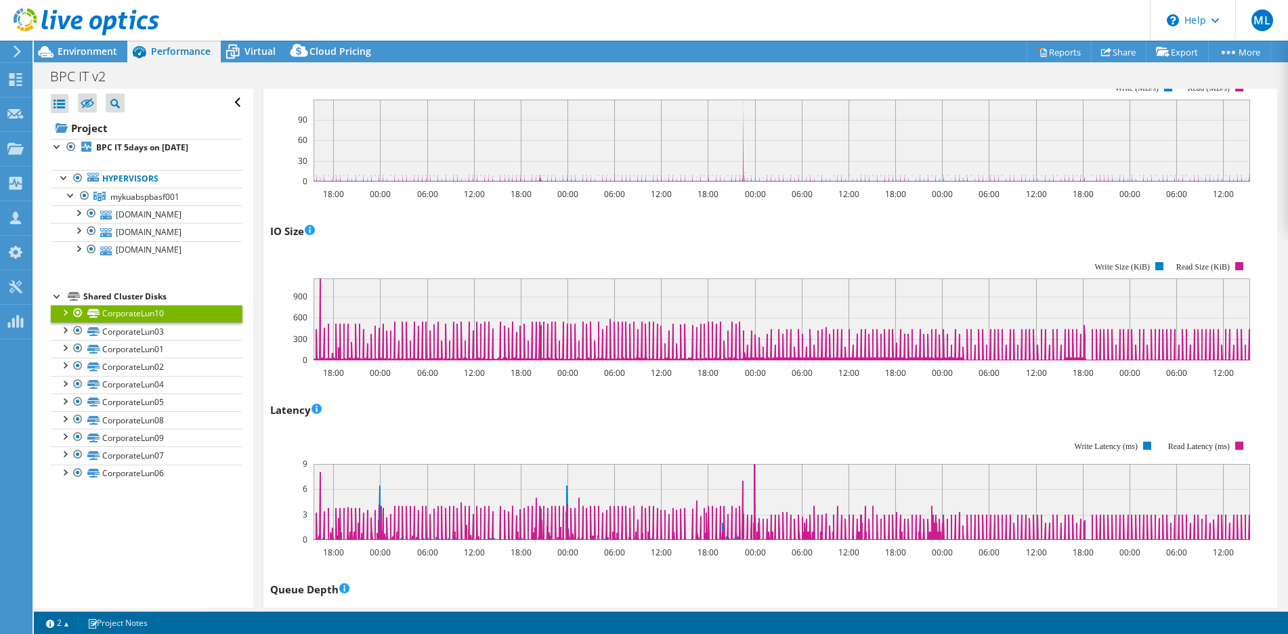
scroll to position [825, 0]
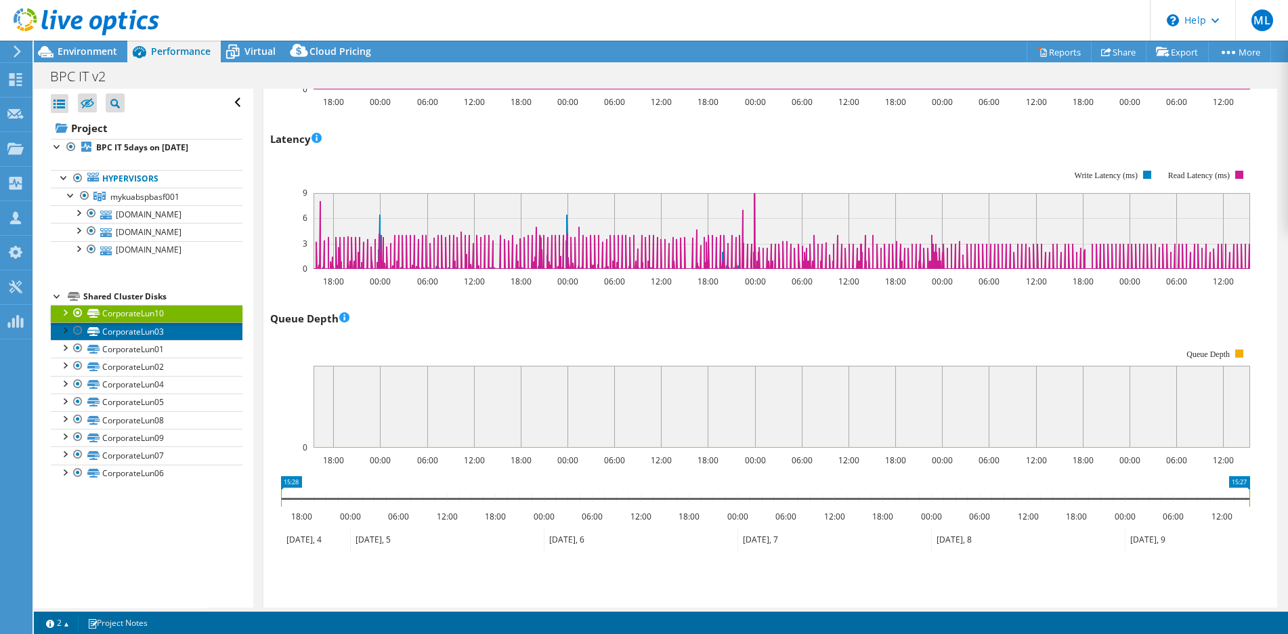
click at [142, 340] on link "CorporateLun03" at bounding box center [147, 331] width 192 height 18
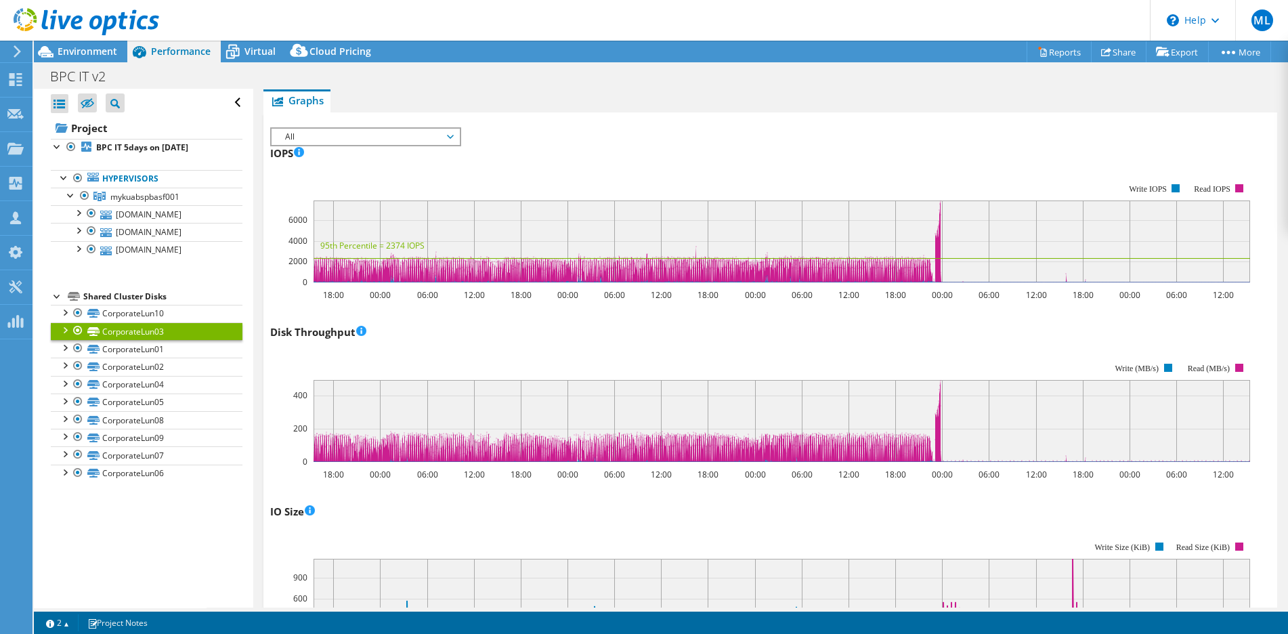
scroll to position [283, 0]
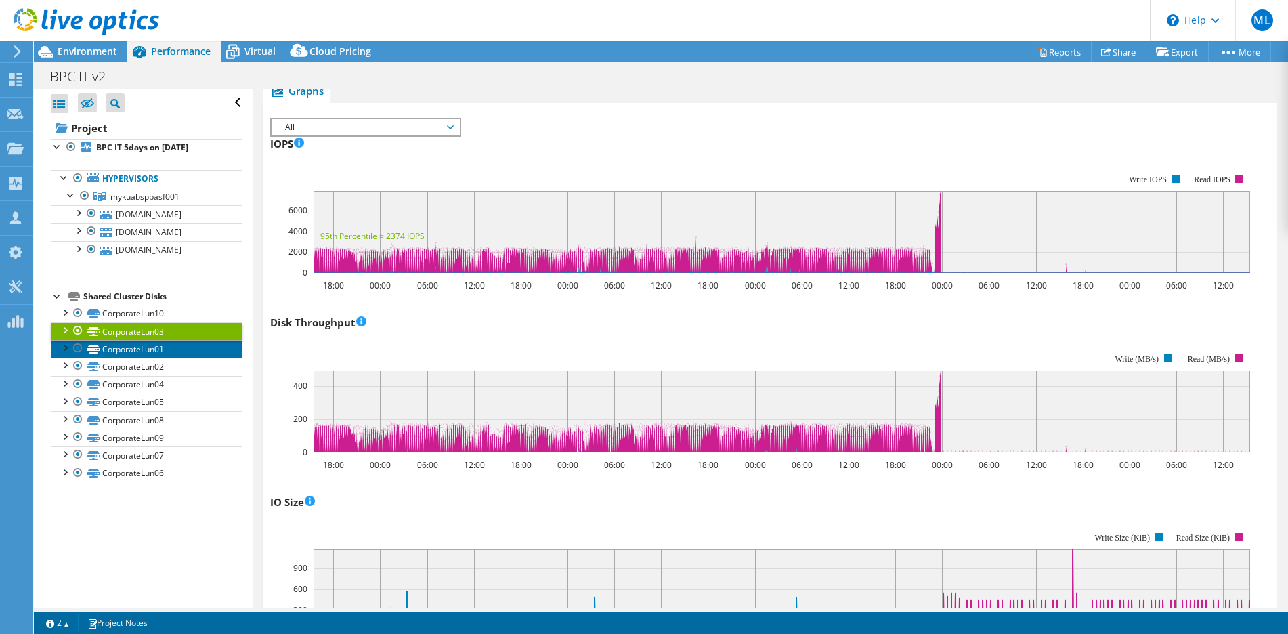
click at [132, 358] on link "CorporateLun01" at bounding box center [147, 349] width 192 height 18
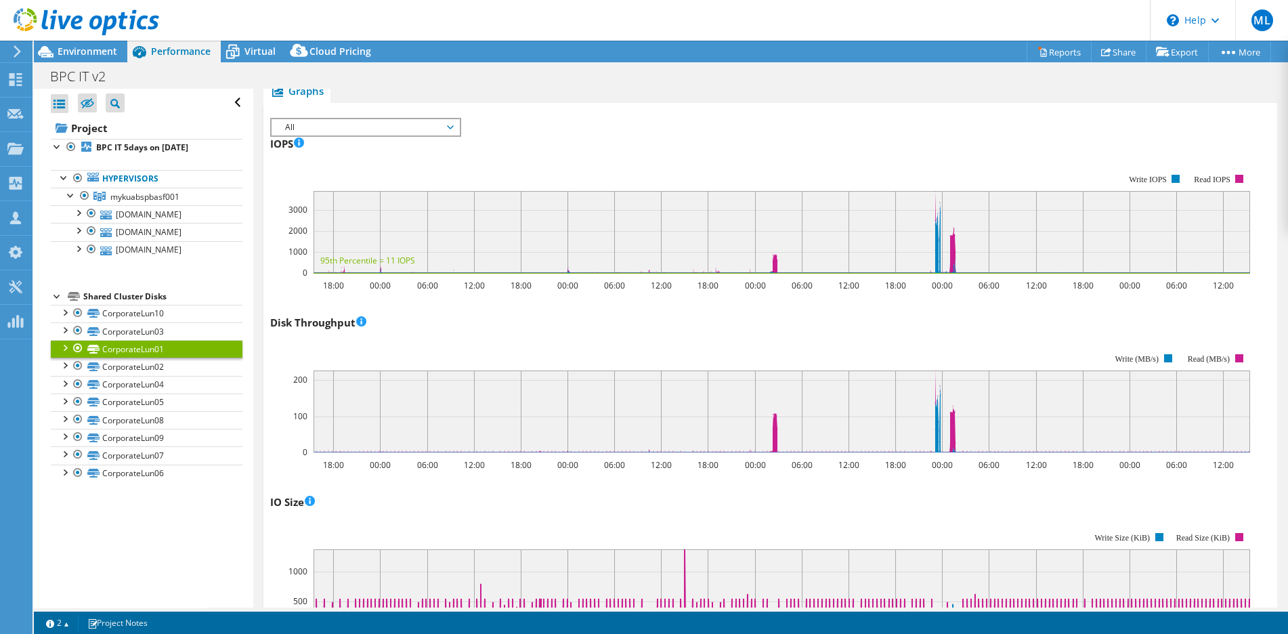
scroll to position [148, 0]
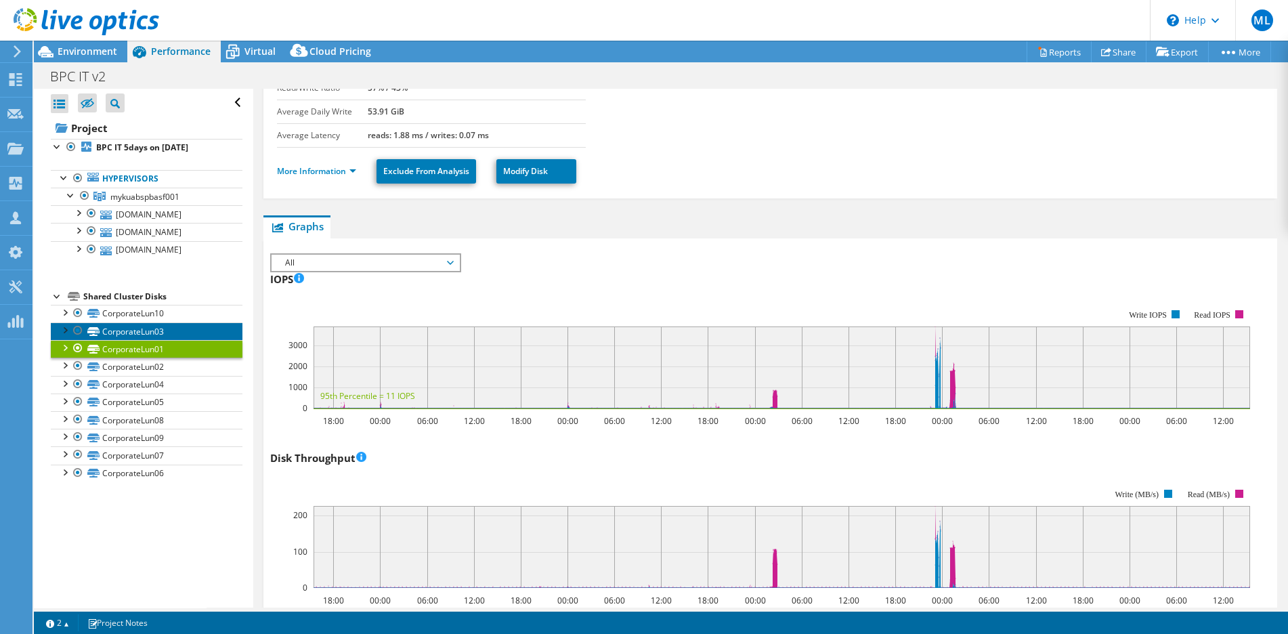
click at [148, 340] on link "CorporateLun03" at bounding box center [147, 331] width 192 height 18
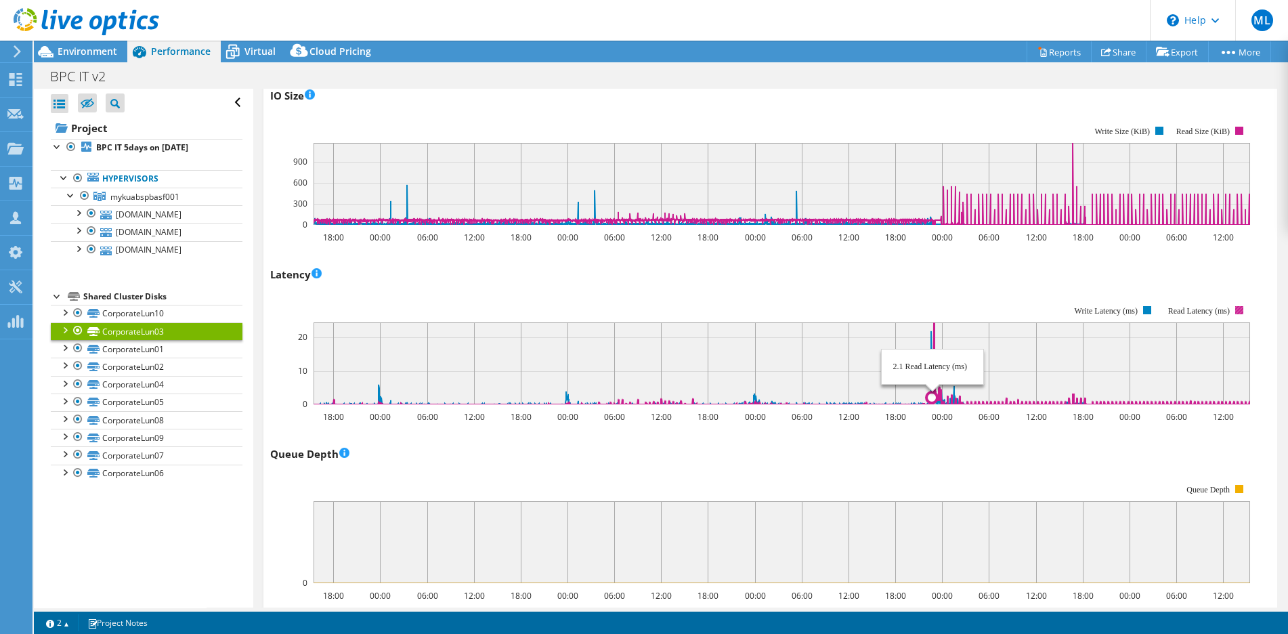
scroll to position [960, 0]
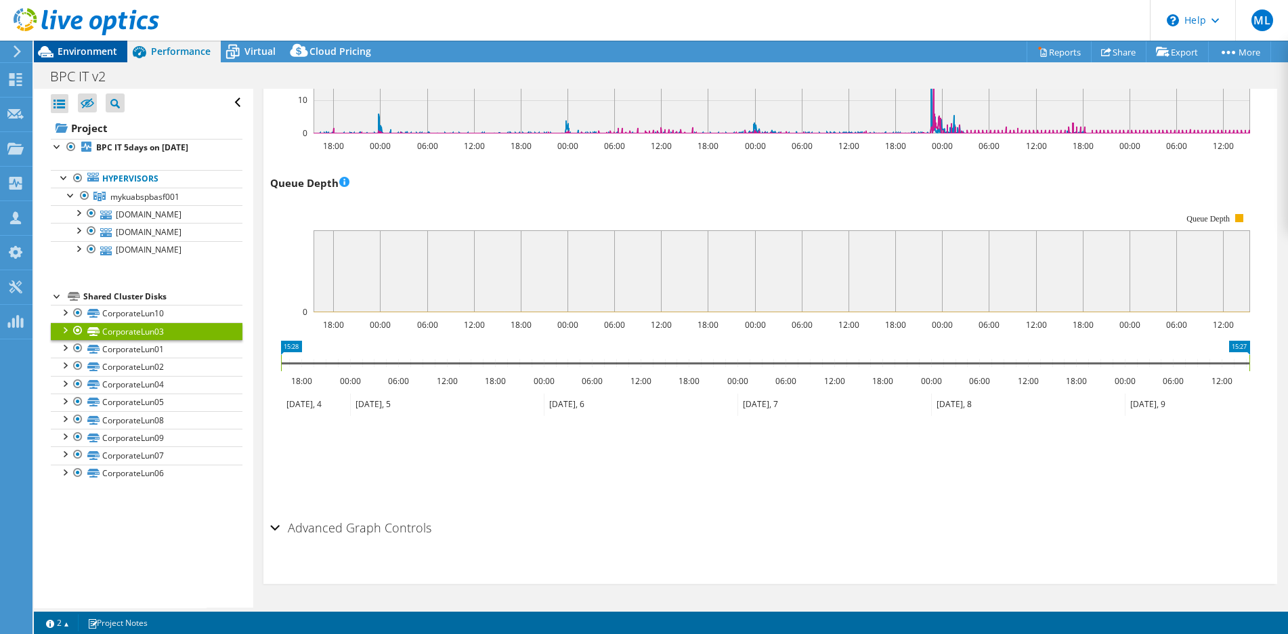
click at [82, 50] on span "Environment" at bounding box center [88, 51] width 60 height 13
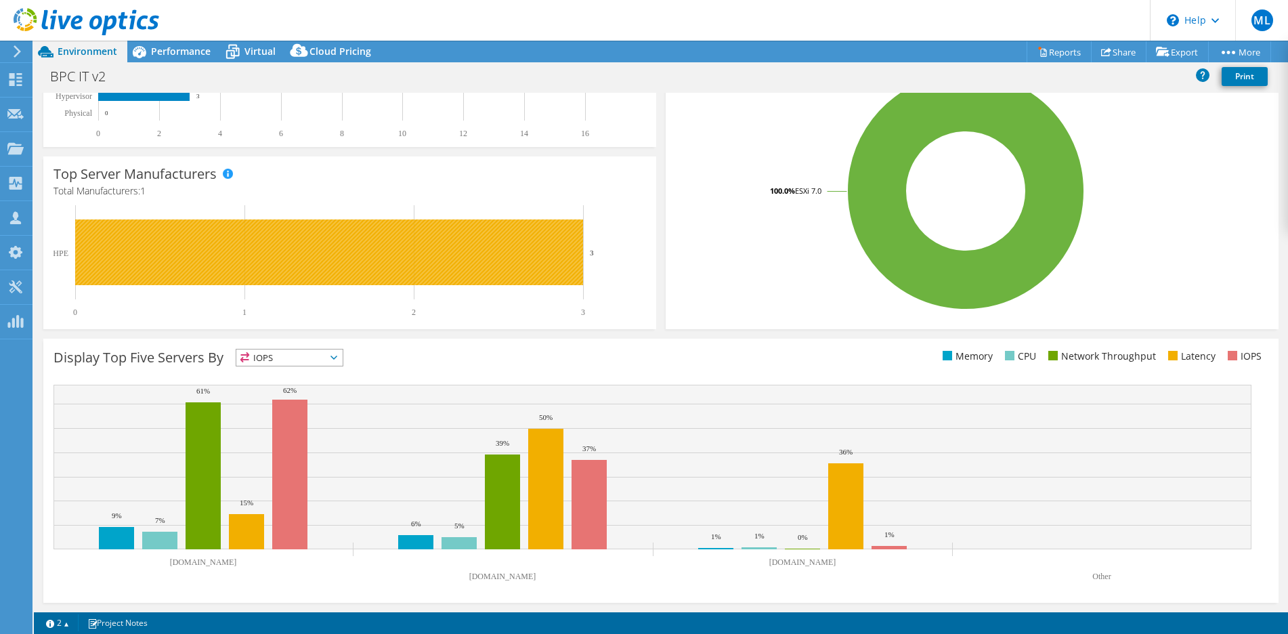
scroll to position [0, 0]
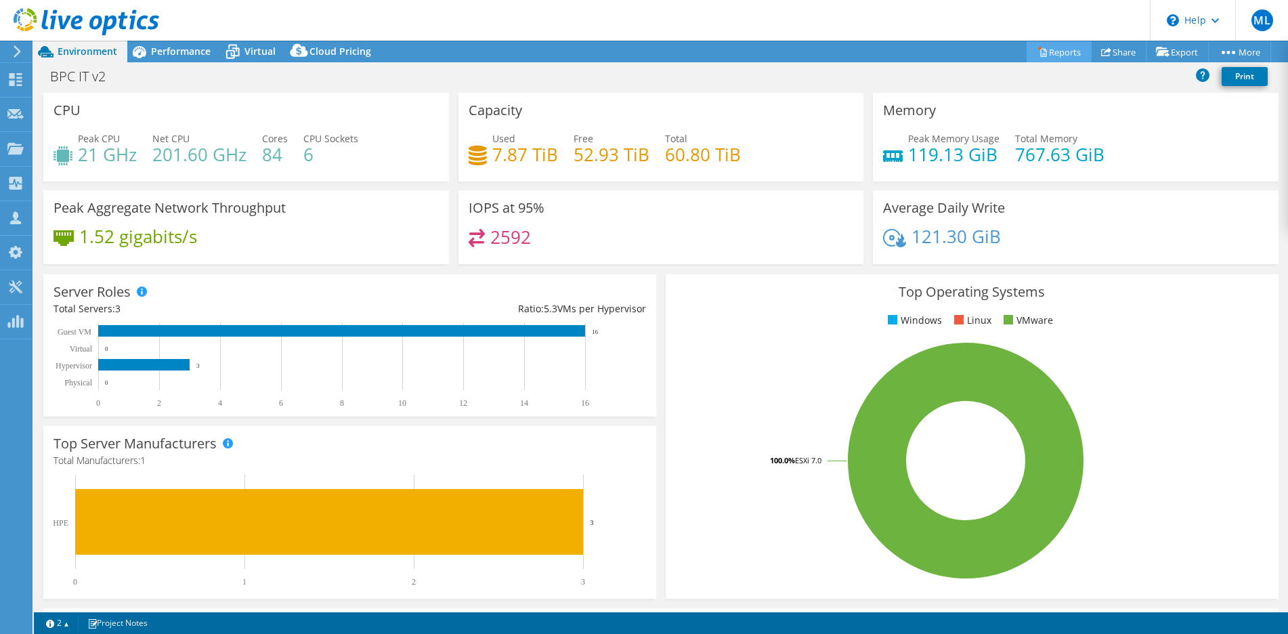
click at [1038, 53] on link "Reports" at bounding box center [1059, 51] width 65 height 21
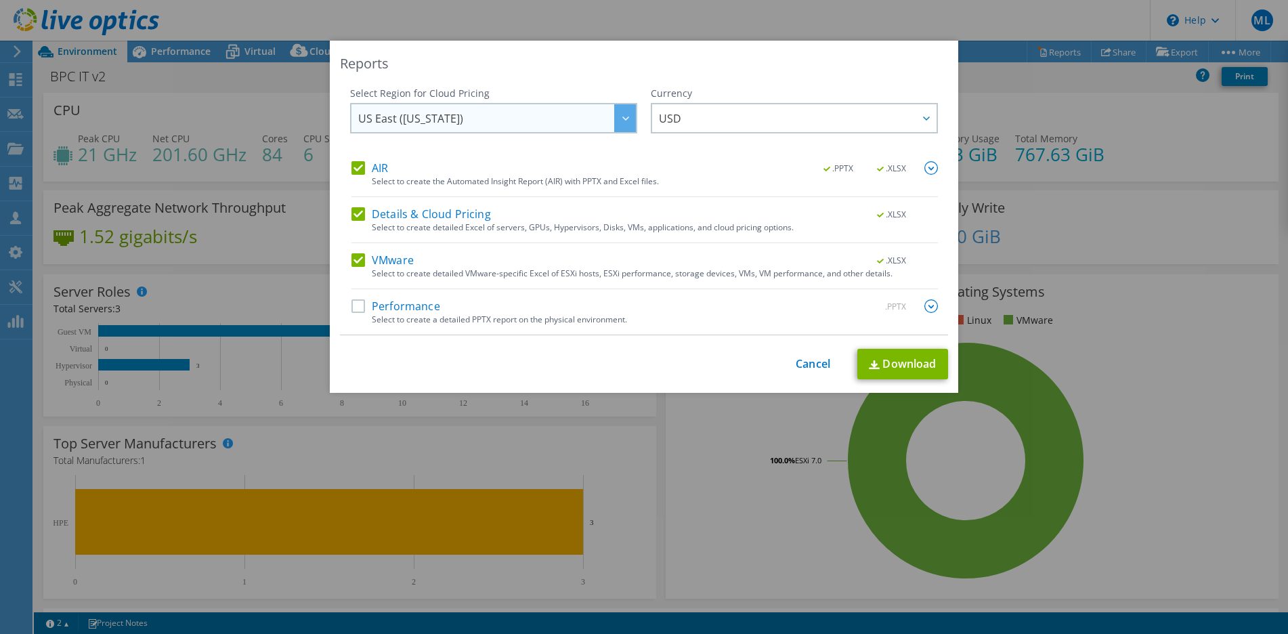
click at [619, 113] on div at bounding box center [625, 118] width 22 height 28
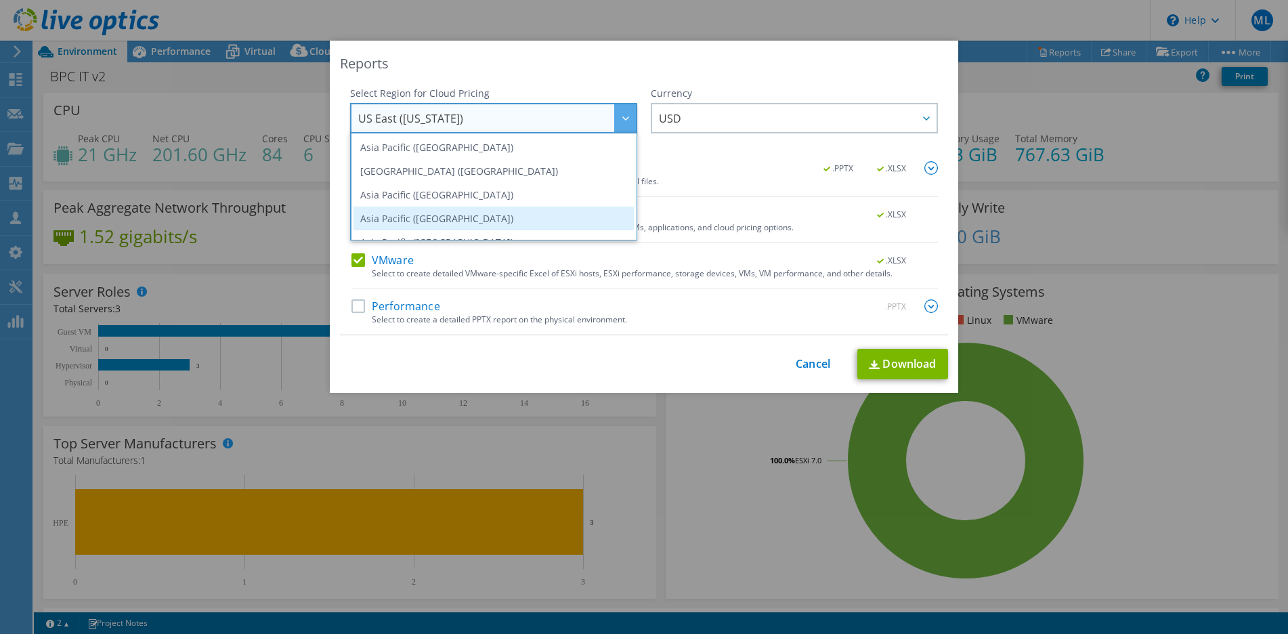
click at [474, 219] on li "Asia Pacific ([GEOGRAPHIC_DATA])" at bounding box center [494, 219] width 280 height 24
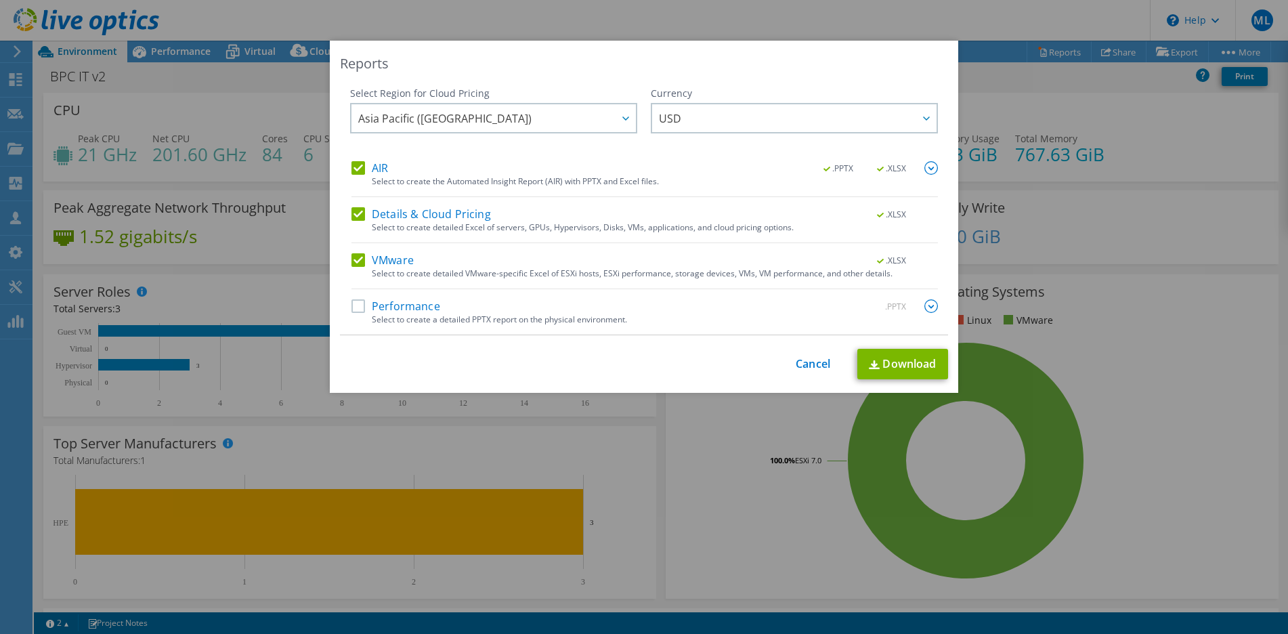
click at [352, 305] on label "Performance" at bounding box center [396, 306] width 89 height 14
click at [0, 0] on input "Performance" at bounding box center [0, 0] width 0 height 0
click at [891, 358] on link "Download" at bounding box center [903, 364] width 91 height 30
click at [775, 106] on span "USD" at bounding box center [798, 118] width 278 height 28
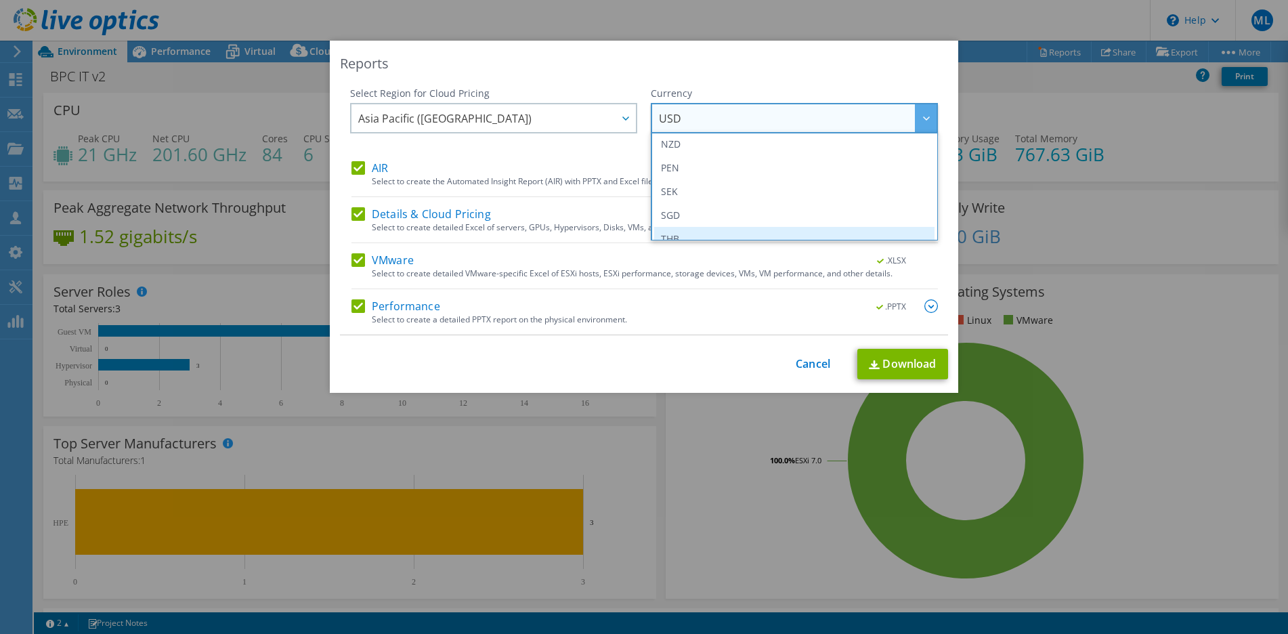
scroll to position [271, 0]
click at [679, 226] on li "MYR" at bounding box center [794, 232] width 280 height 24
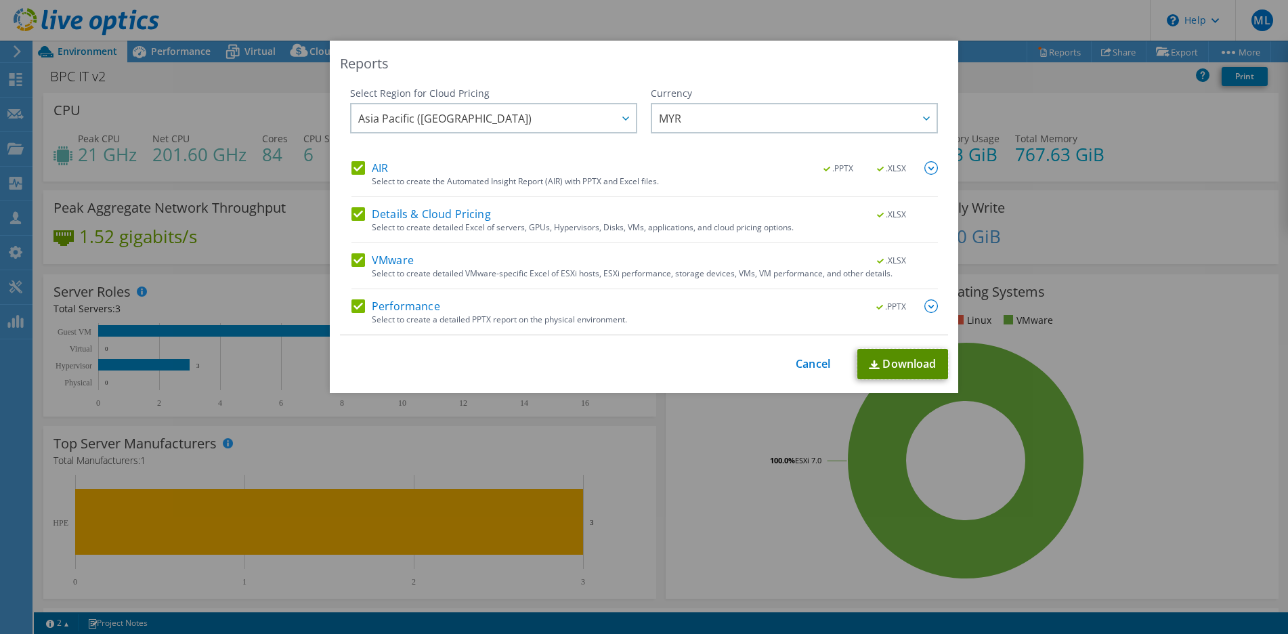
drag, startPoint x: 913, startPoint y: 356, endPoint x: 925, endPoint y: 355, distance: 11.5
click at [913, 355] on link "Download" at bounding box center [903, 364] width 91 height 30
click at [805, 362] on link "Cancel" at bounding box center [813, 364] width 35 height 13
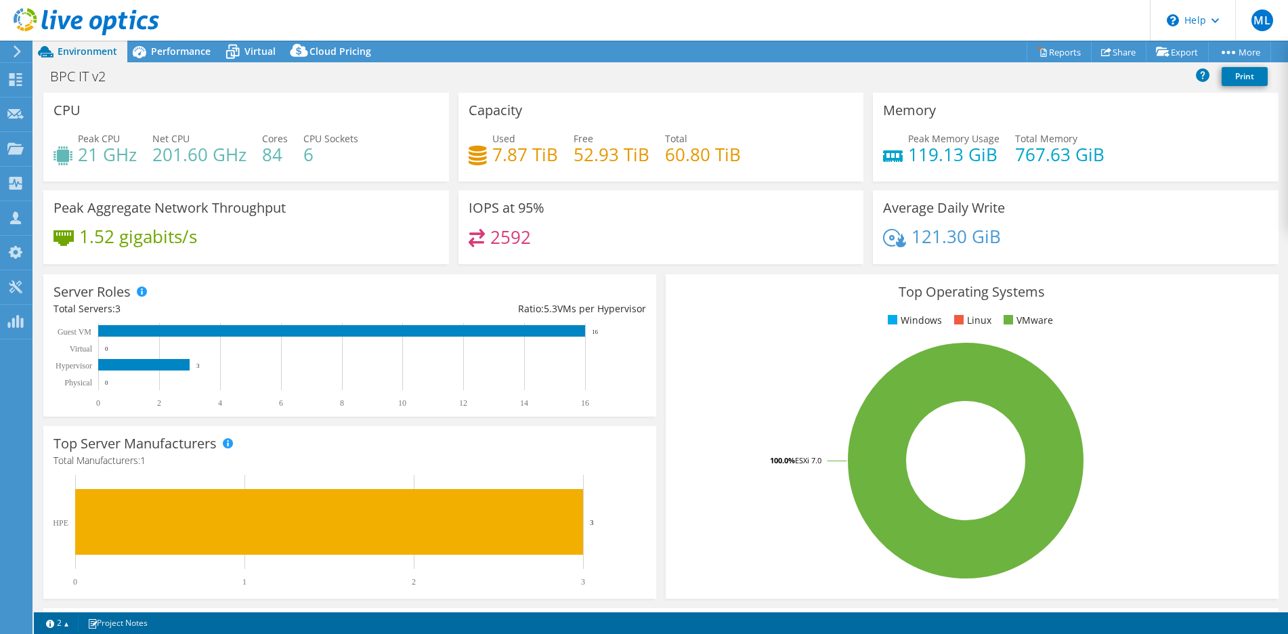
drag, startPoint x: 1264, startPoint y: 242, endPoint x: 1264, endPoint y: 207, distance: 35.2
click at [1264, 242] on div "Average Daily Write 121.30 GiB" at bounding box center [1076, 227] width 406 height 74
click at [1142, 77] on link "vSAN ReadyNode Sizer" at bounding box center [1146, 76] width 129 height 28
